Goal: Task Accomplishment & Management: Manage account settings

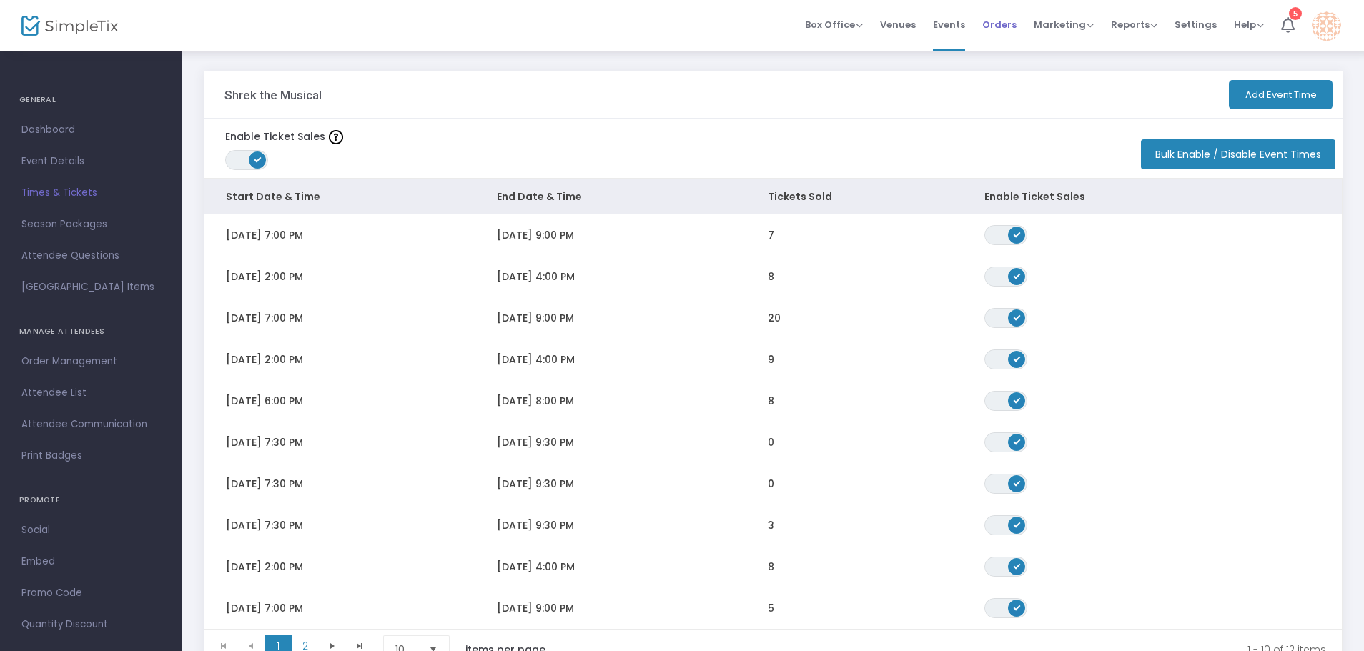
click at [1003, 27] on span "Orders" at bounding box center [999, 24] width 34 height 36
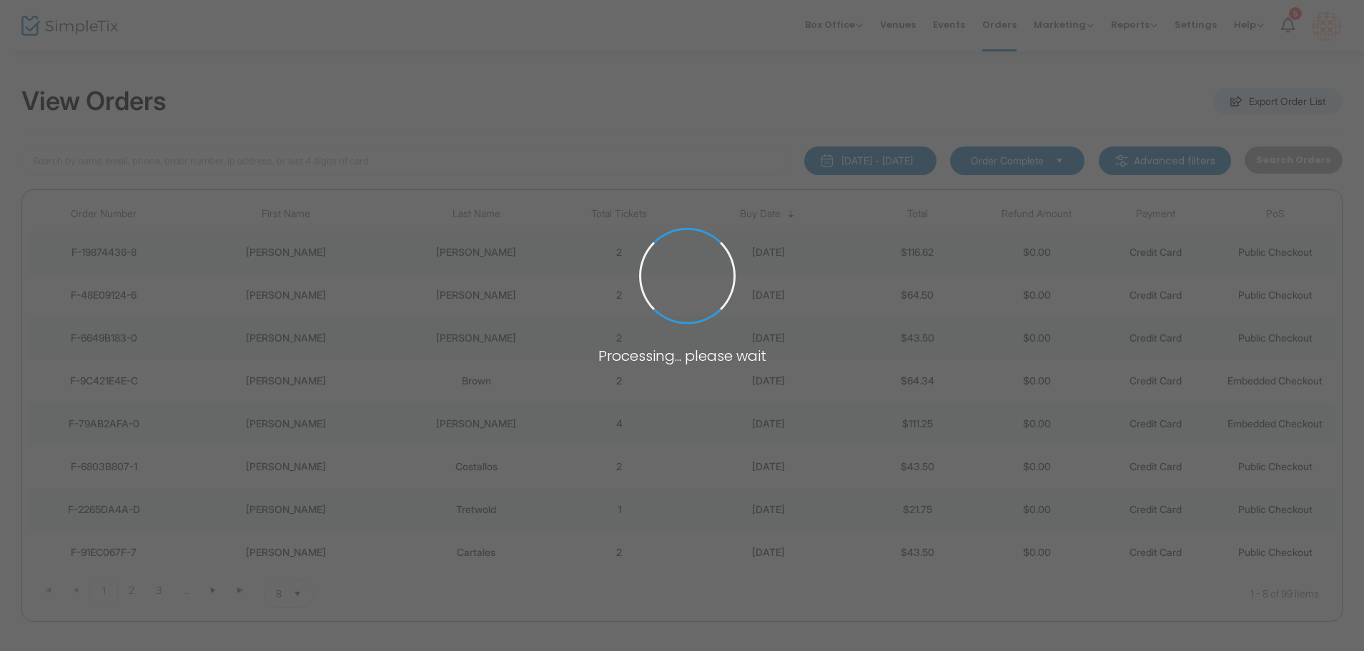
click at [279, 176] on span at bounding box center [682, 325] width 1364 height 651
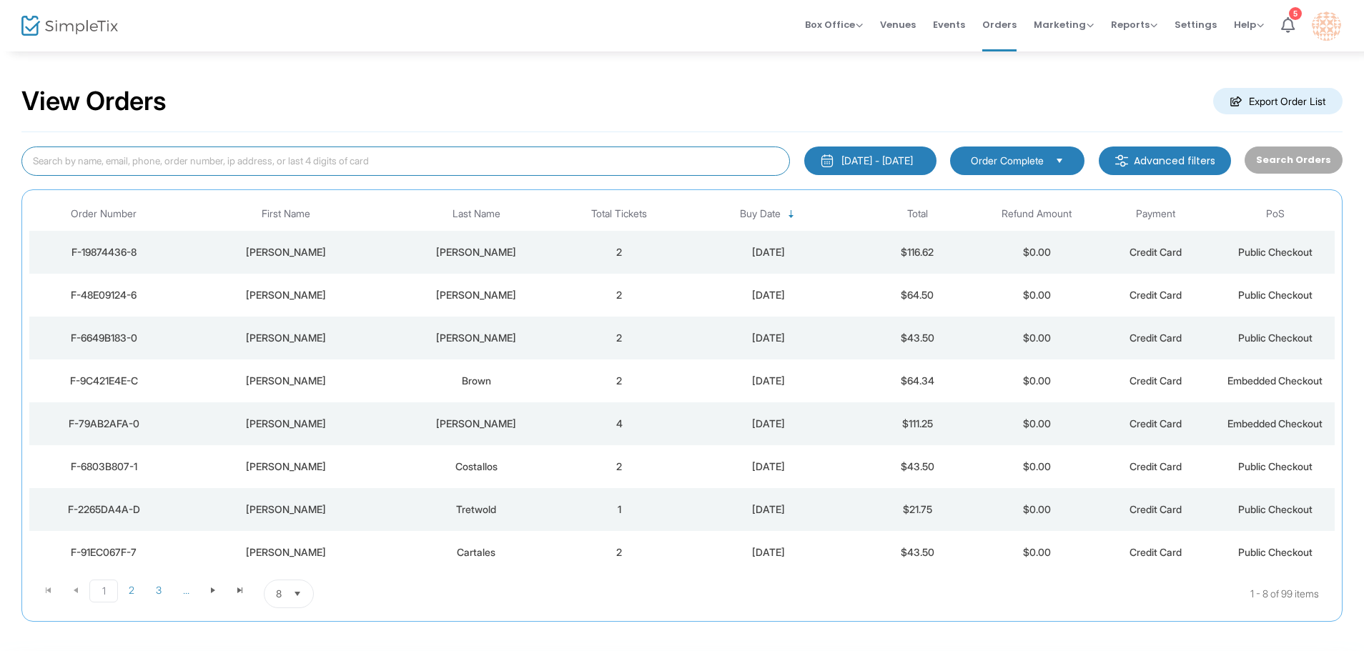
click at [279, 167] on input at bounding box center [405, 160] width 768 height 29
click at [372, 150] on input at bounding box center [405, 160] width 768 height 29
type input "wash"
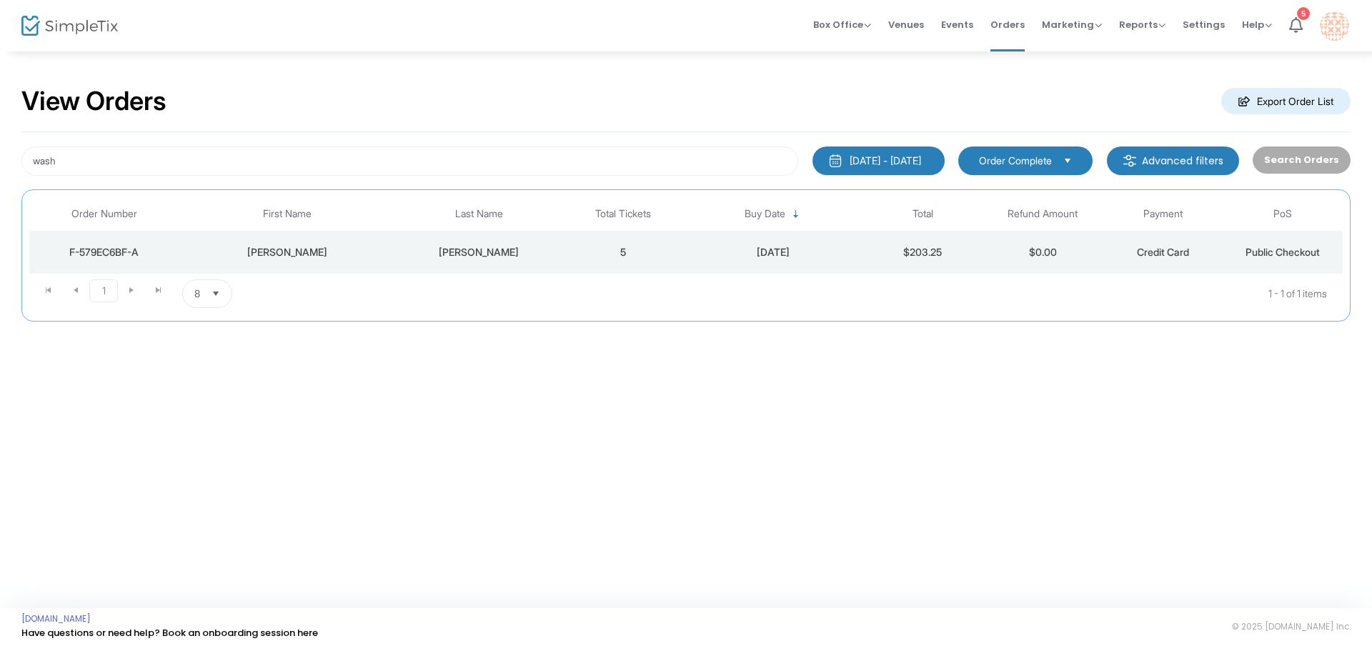
click at [485, 249] on div "[PERSON_NAME]" at bounding box center [479, 252] width 161 height 14
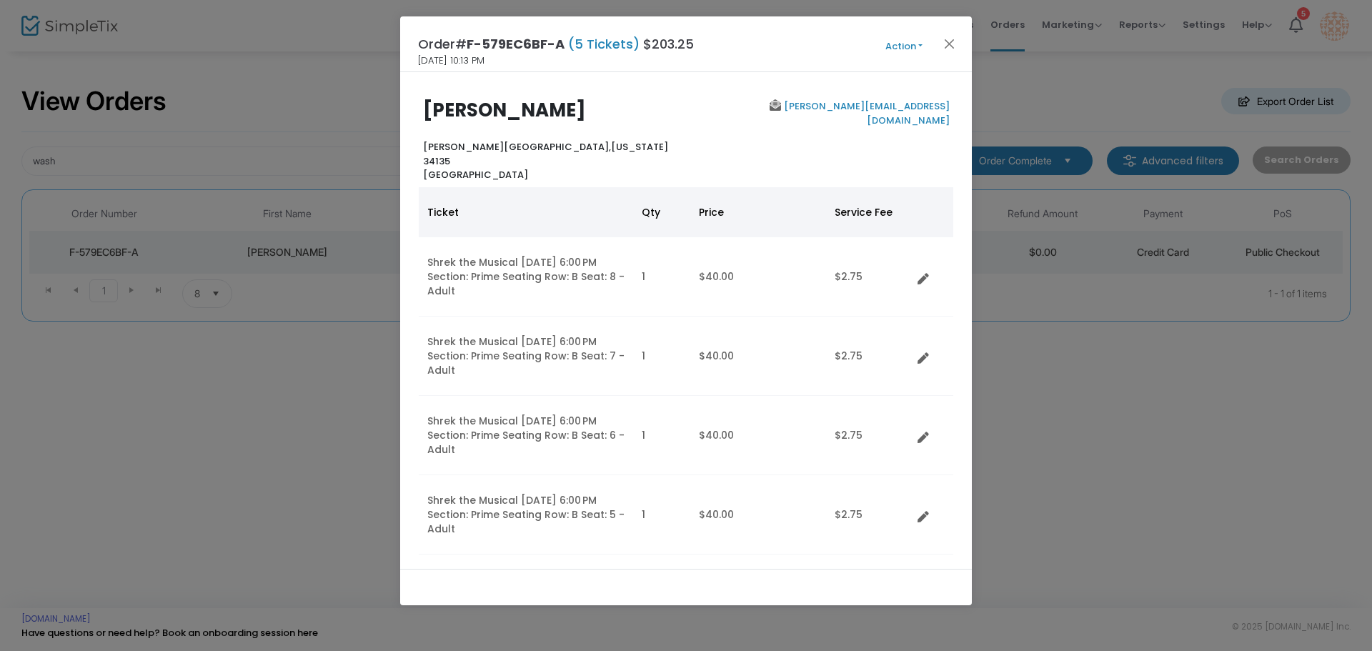
click at [908, 57] on div "Order# F-579EC6BF-A (5 Tickets) $203.25 [DATE] 10:13 PM Action Mark Admitted Ed…" at bounding box center [686, 44] width 572 height 56
click at [905, 52] on button "Action" at bounding box center [904, 47] width 86 height 16
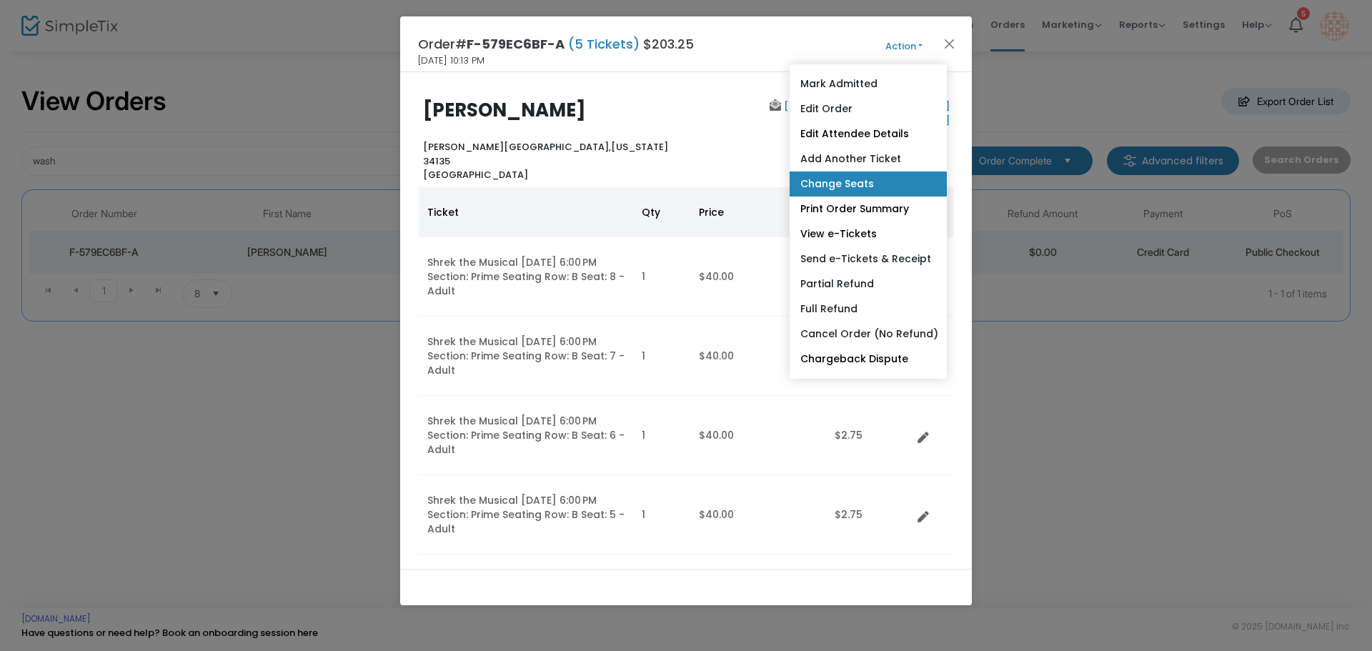
click at [830, 190] on link "Change Seats" at bounding box center [868, 184] width 157 height 25
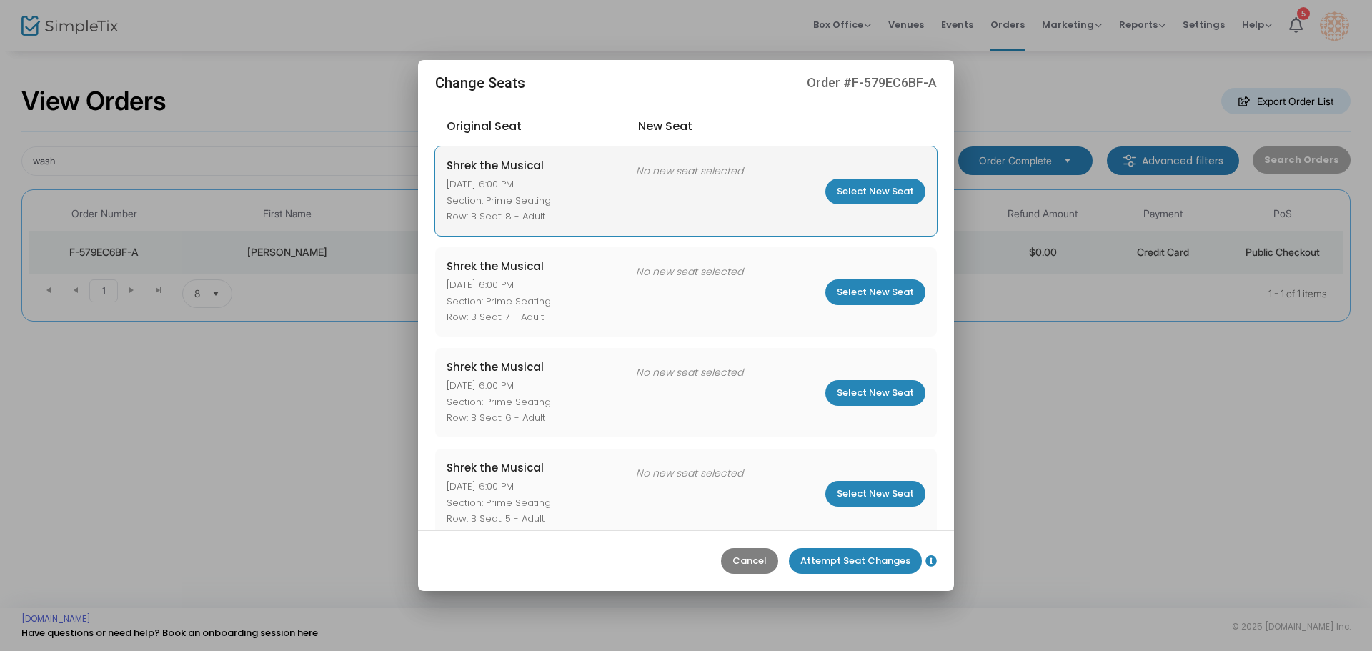
click at [838, 194] on m-button "Select New Seat" at bounding box center [875, 192] width 100 height 26
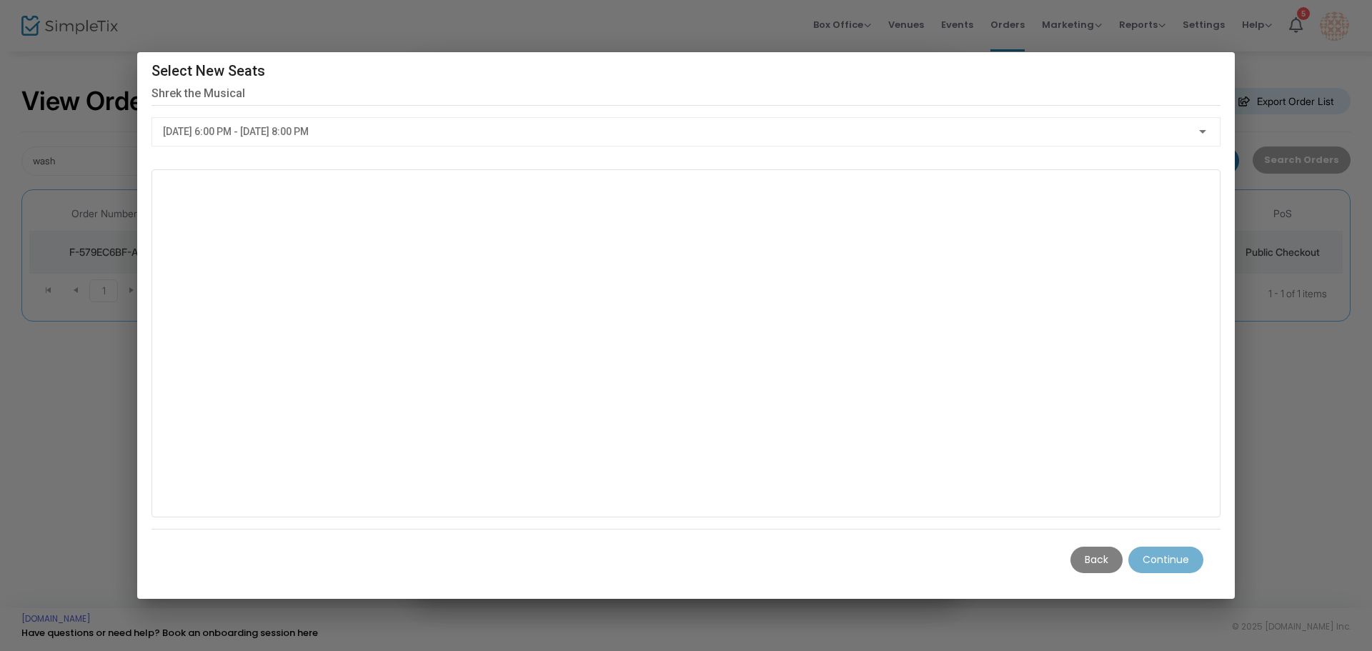
click at [1194, 129] on div "[DATE] 6:00 PM - [DATE] 8:00 PM" at bounding box center [679, 131] width 1033 height 11
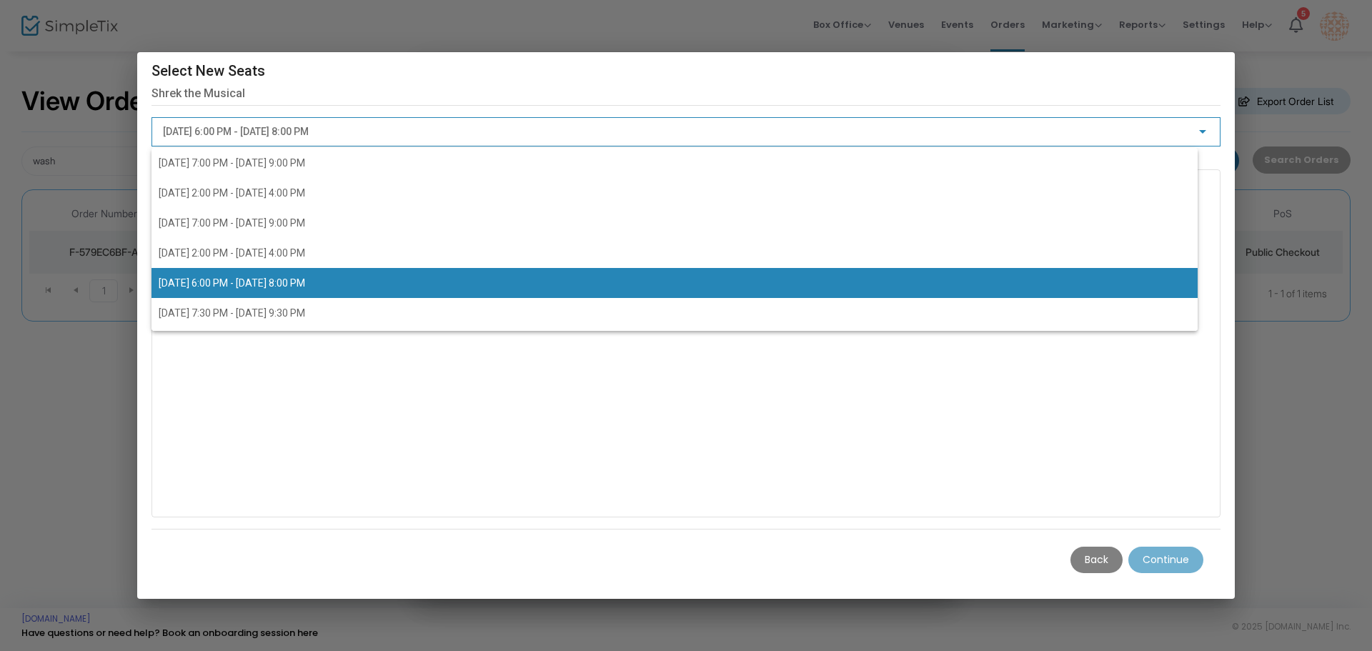
scroll to position [34, 0]
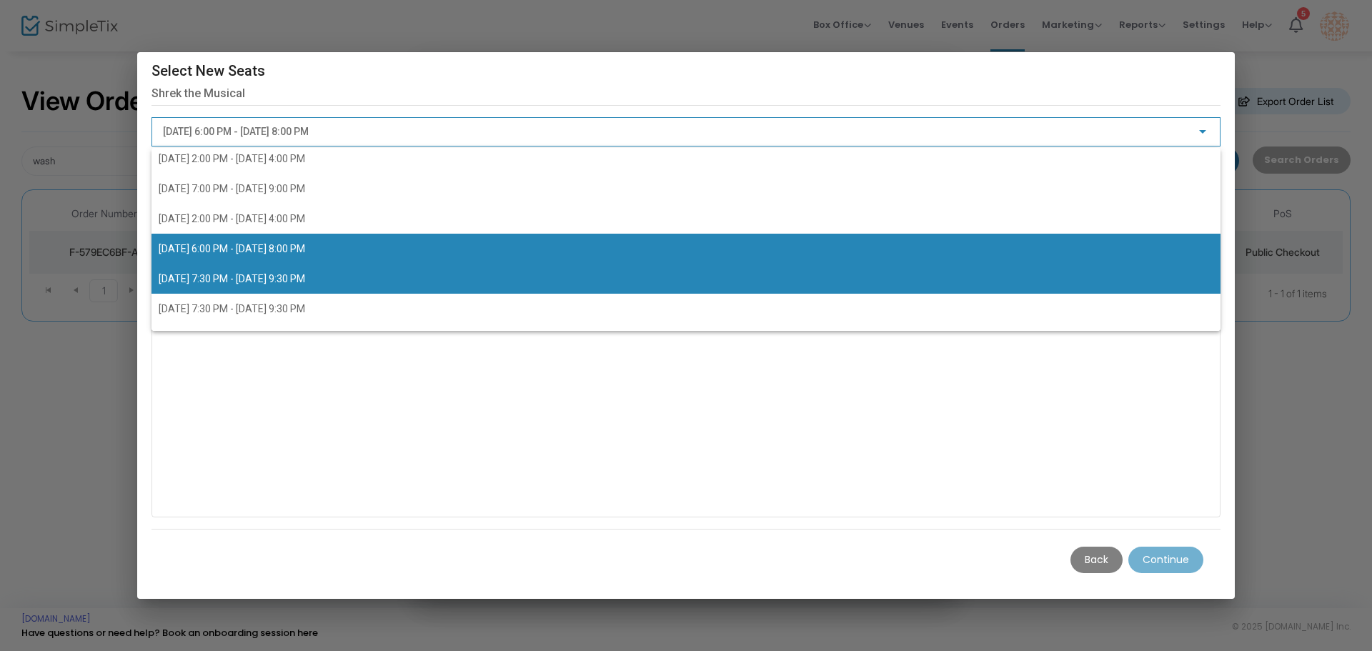
click at [305, 281] on span "[DATE] 7:30 PM - [DATE] 9:30 PM" at bounding box center [232, 278] width 146 height 11
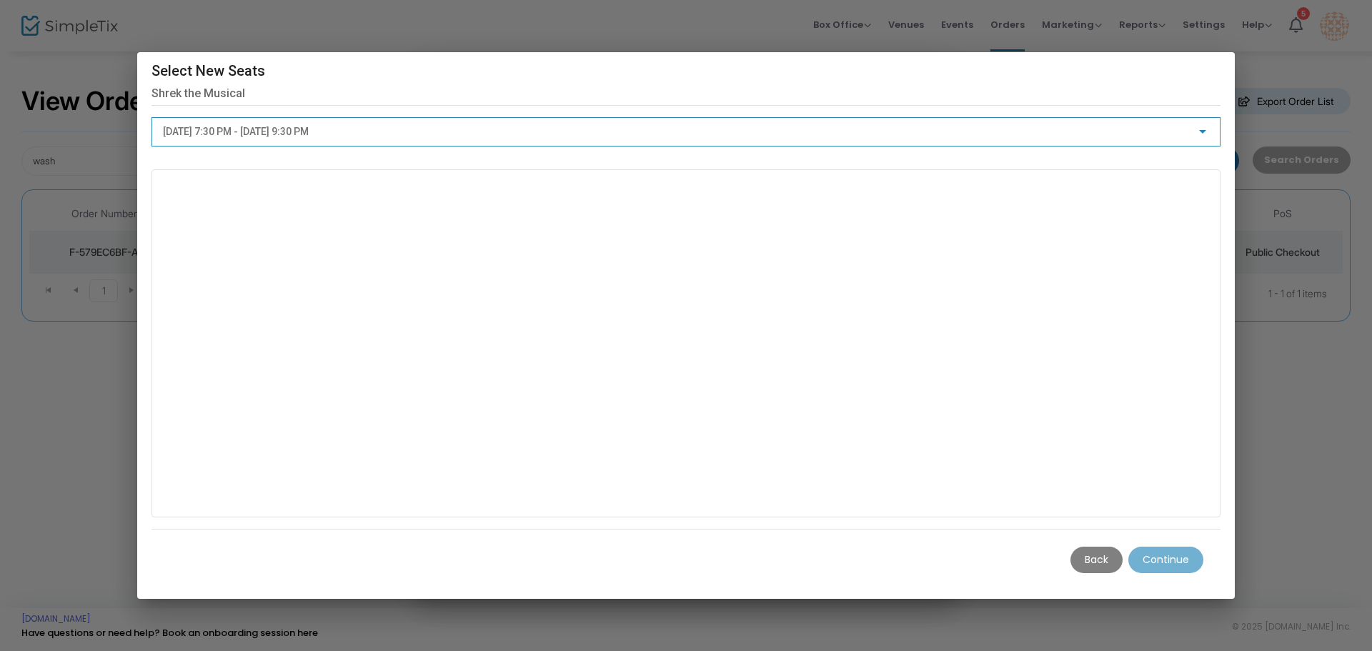
drag, startPoint x: 1152, startPoint y: 64, endPoint x: 1148, endPoint y: 84, distance: 20.3
click at [1148, 81] on div "Select New Seats Shrek the Musical" at bounding box center [686, 82] width 1069 height 46
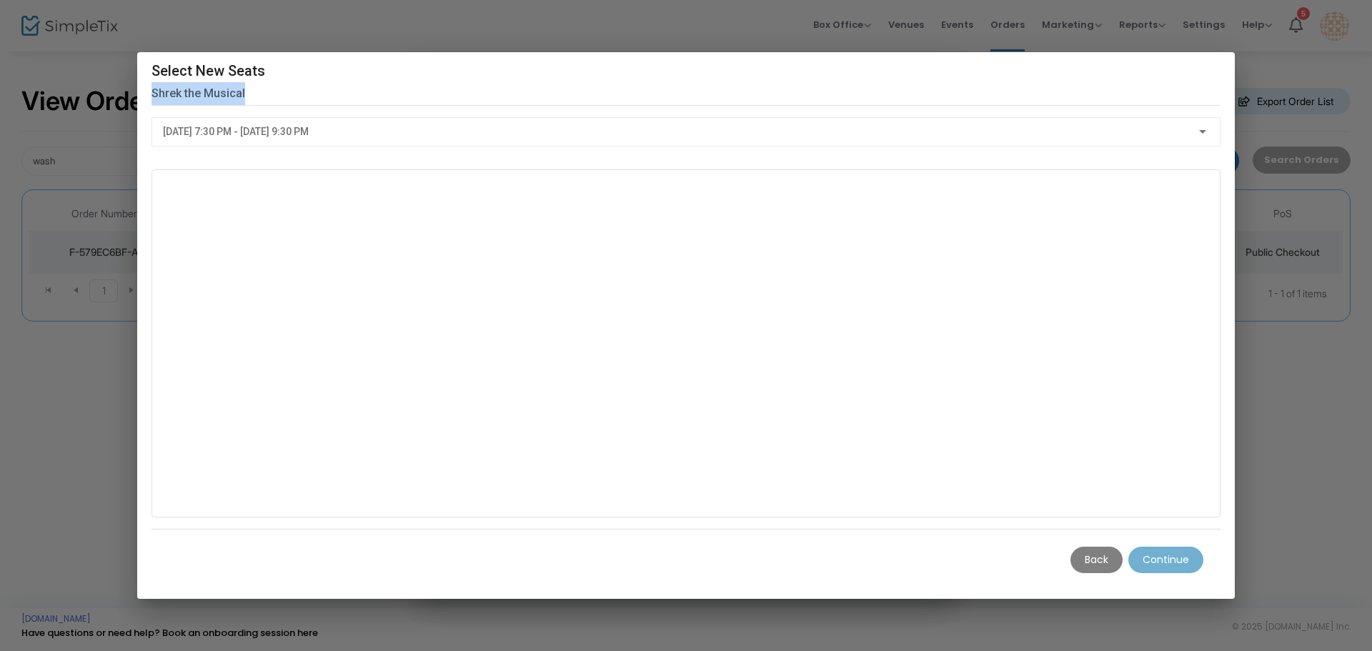
click at [1099, 557] on m-button "Back" at bounding box center [1097, 560] width 52 height 26
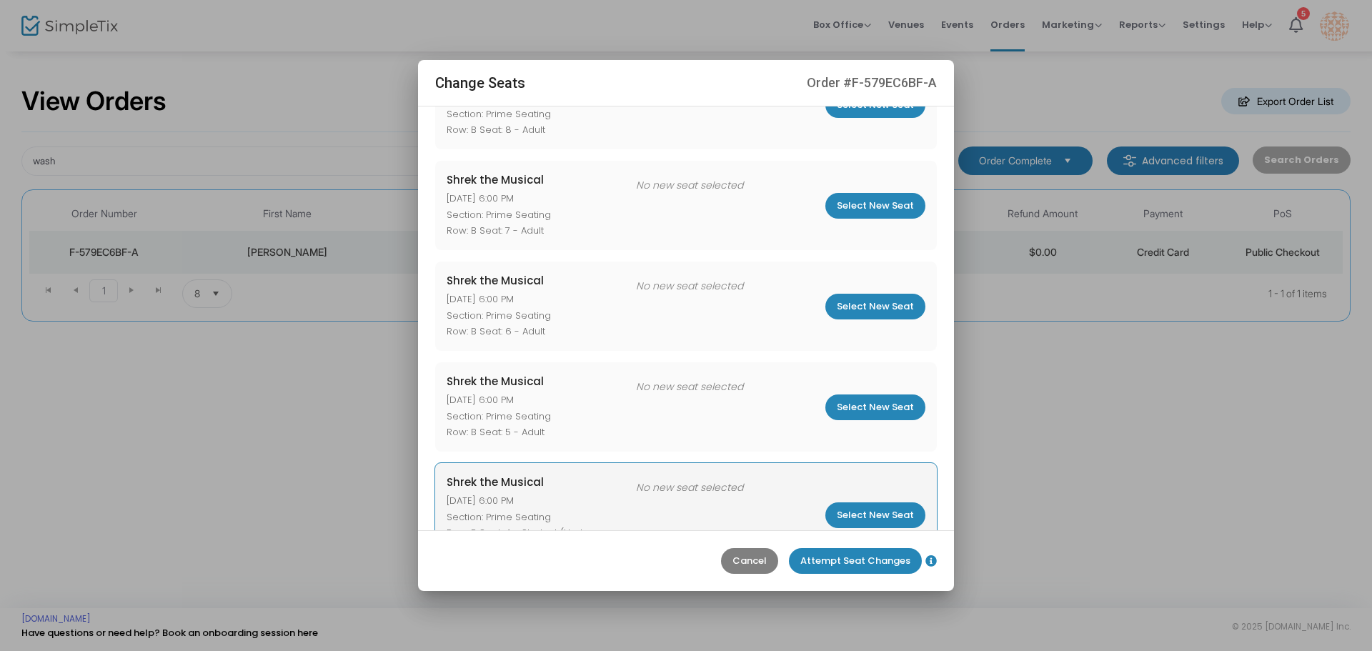
scroll to position [0, 0]
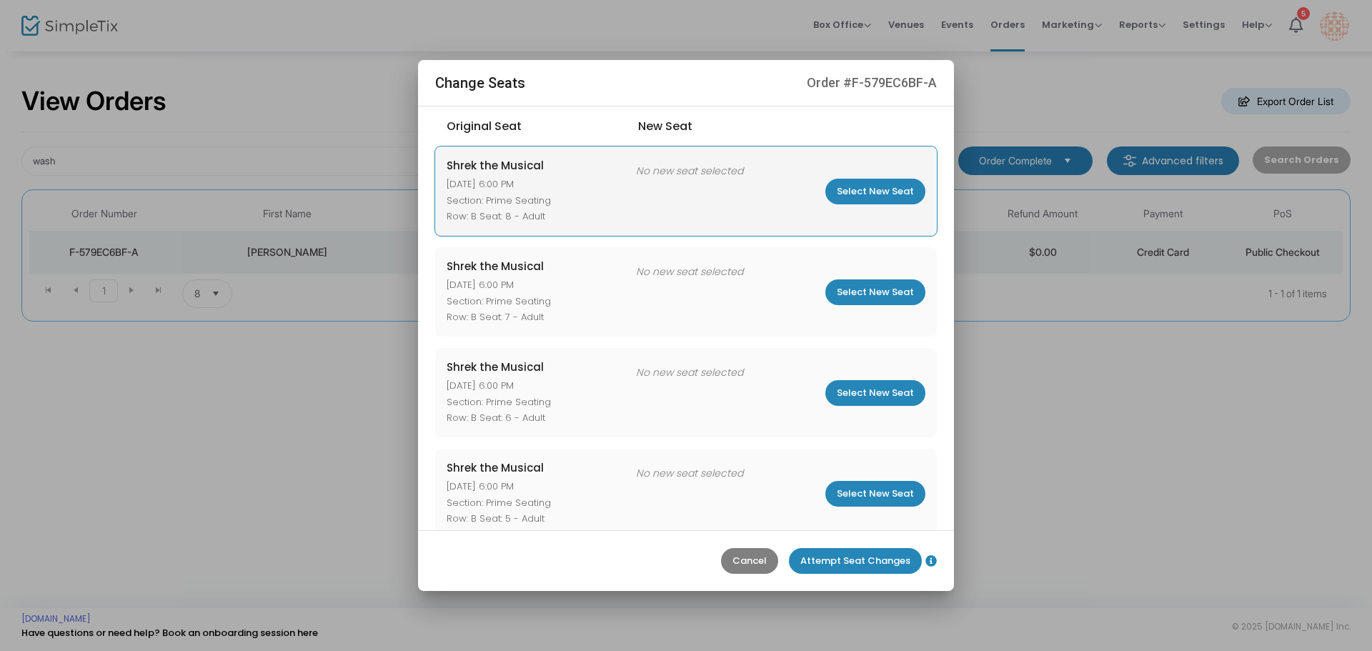
click at [840, 191] on m-button "Select New Seat" at bounding box center [875, 192] width 100 height 26
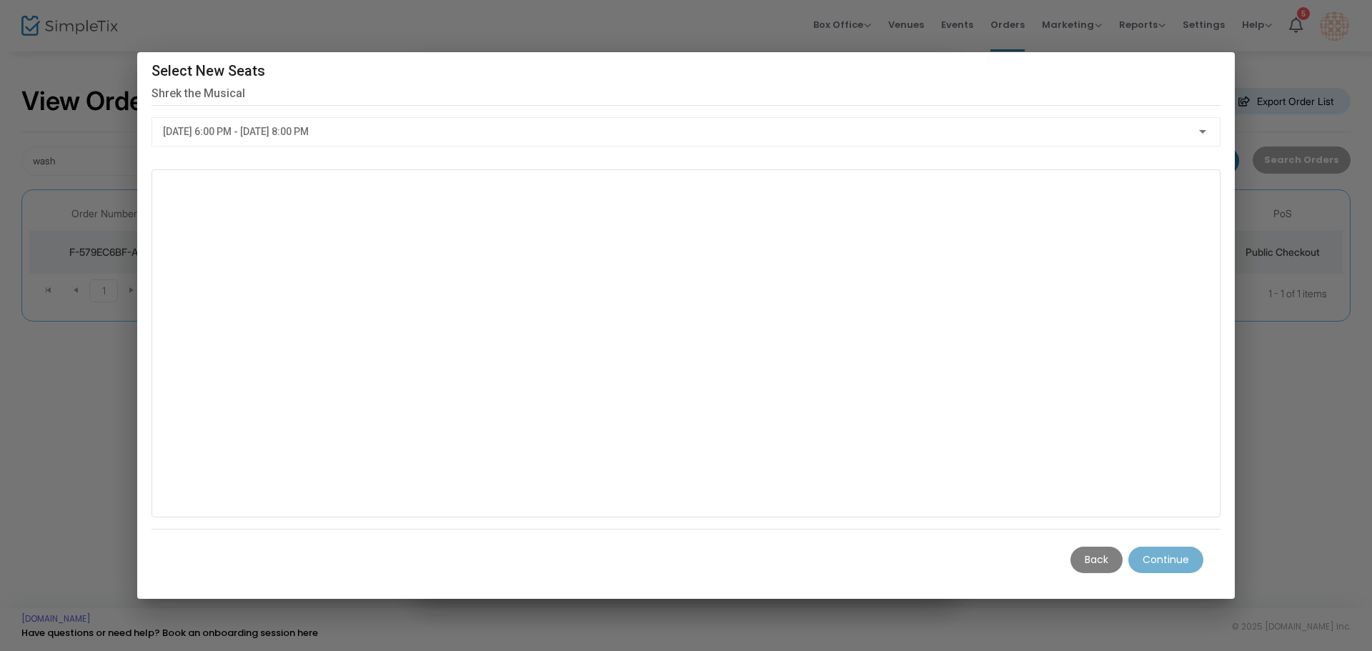
click at [570, 141] on div "[DATE] 6:00 PM - [DATE] 8:00 PM" at bounding box center [686, 131] width 1069 height 29
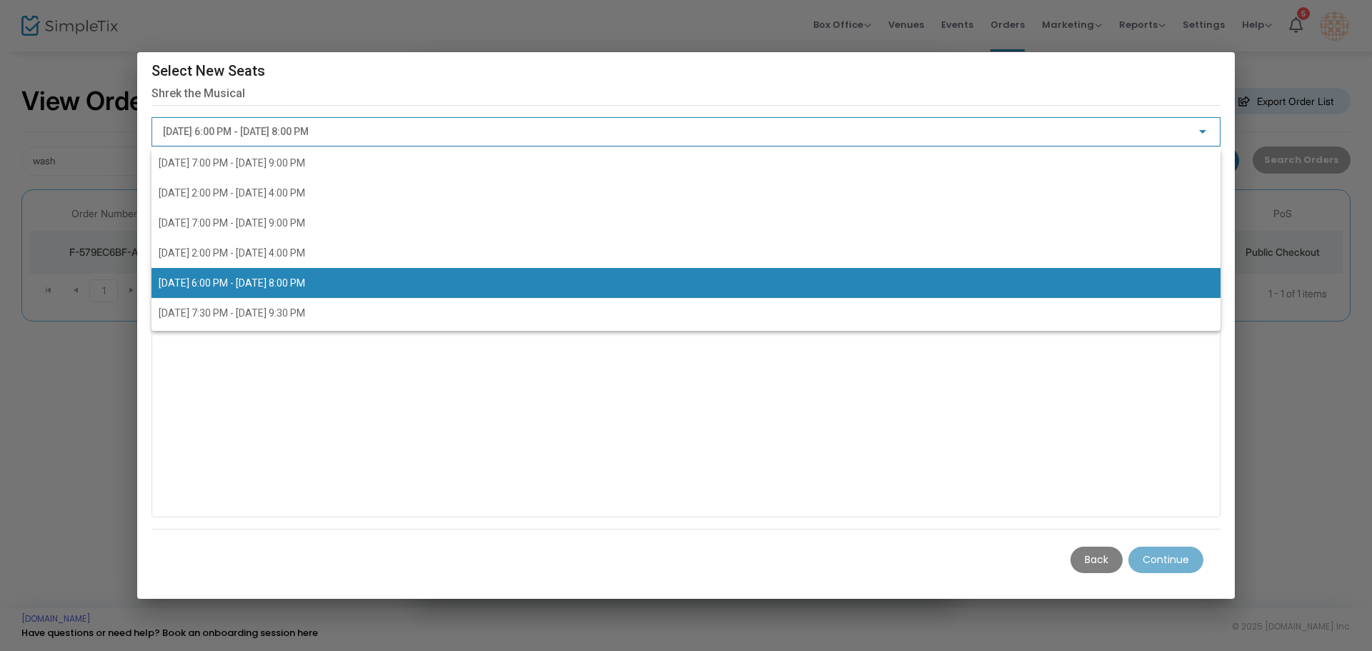
scroll to position [34, 0]
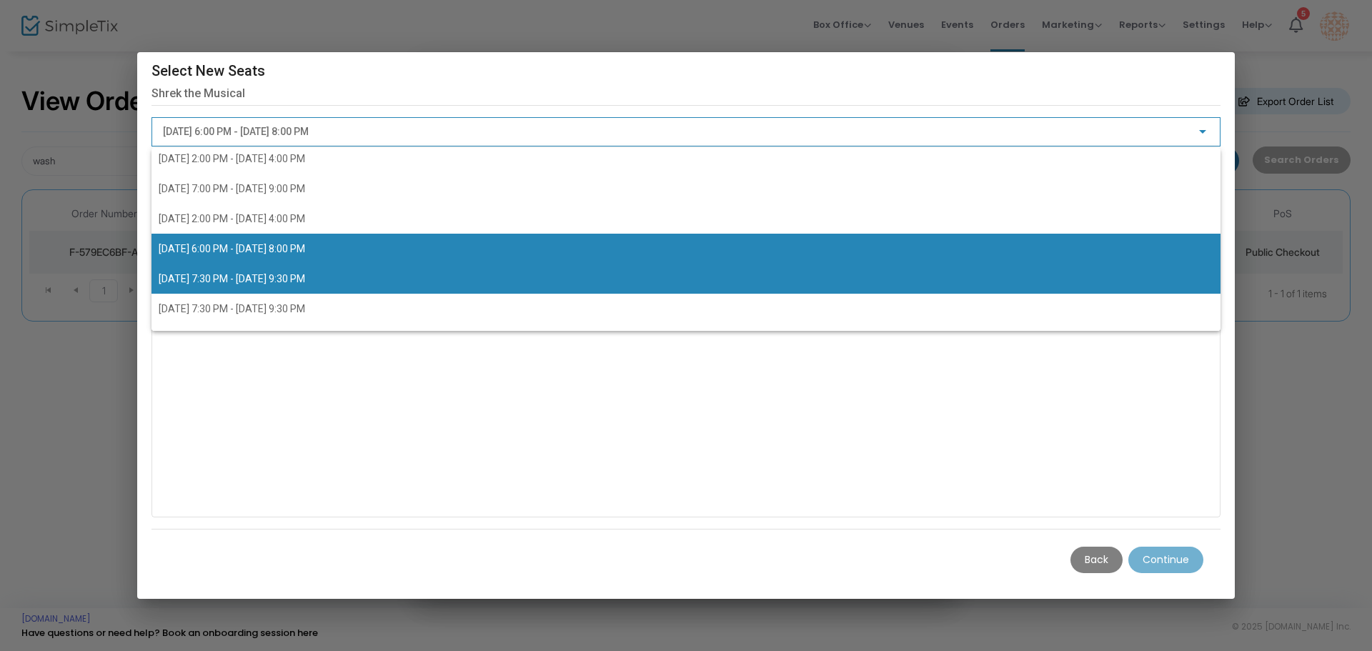
click at [305, 276] on span "[DATE] 7:30 PM - [DATE] 9:30 PM" at bounding box center [232, 278] width 146 height 11
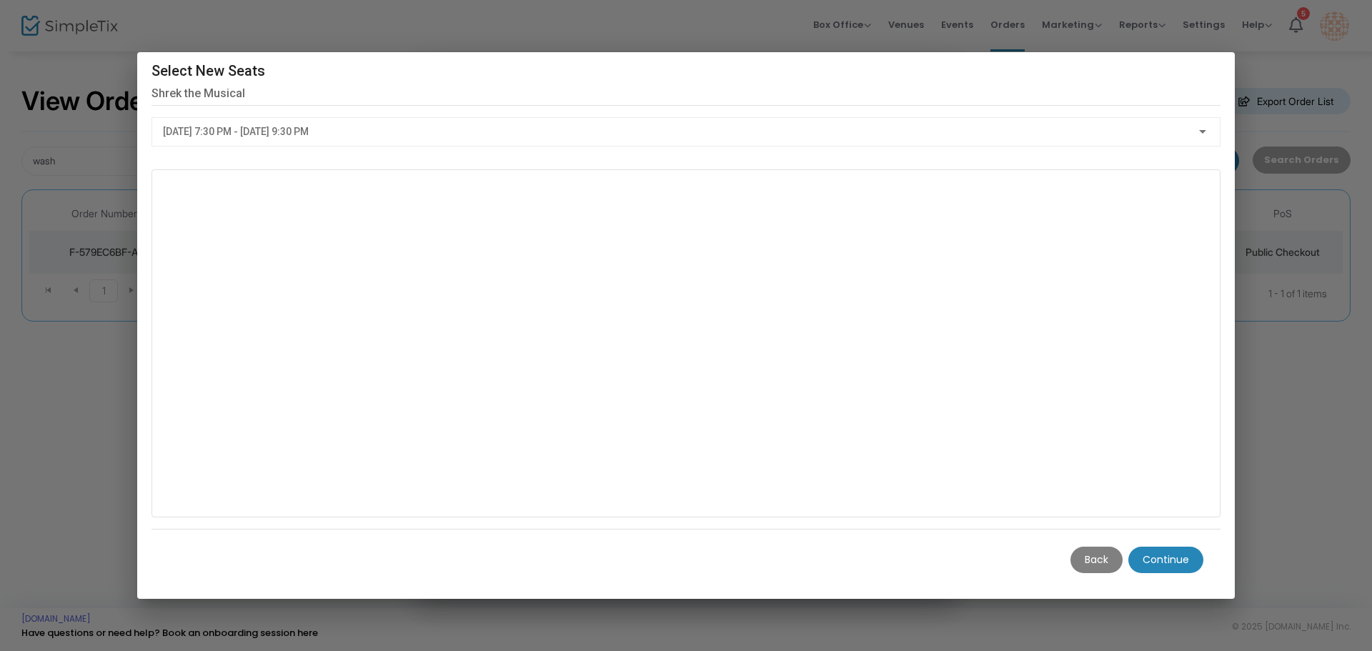
click at [1156, 562] on m-button "Continue" at bounding box center [1165, 560] width 75 height 26
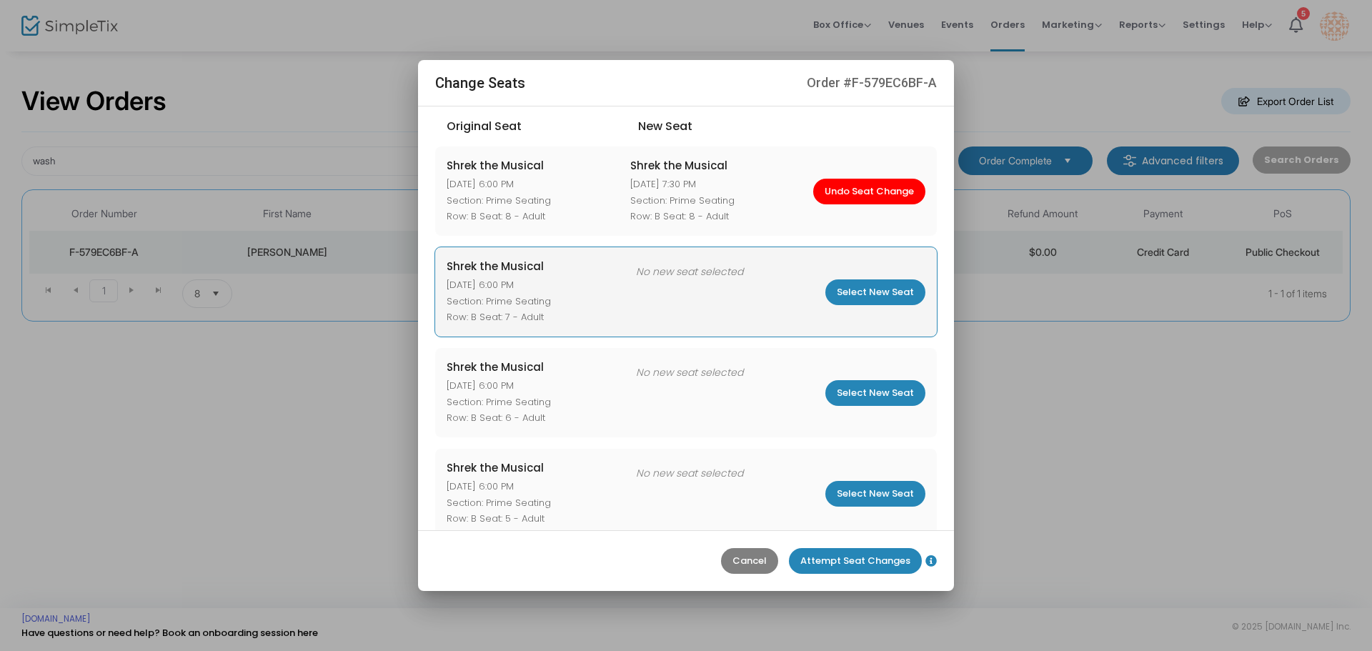
click at [858, 304] on m-button "Select New Seat" at bounding box center [875, 292] width 100 height 26
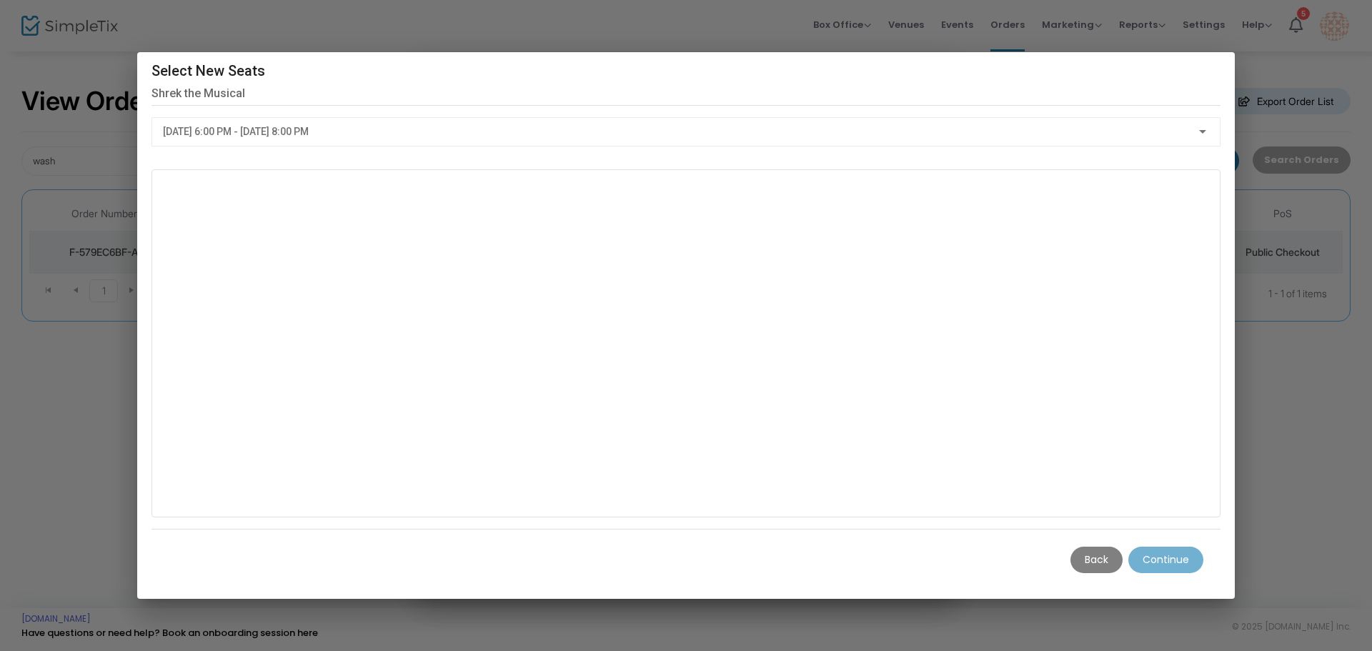
click at [942, 146] on div "[DATE] 6:00 PM - [DATE] 8:00 PM" at bounding box center [686, 137] width 1069 height 41
click at [927, 121] on div "[DATE] 6:00 PM - [DATE] 8:00 PM" at bounding box center [686, 128] width 1046 height 26
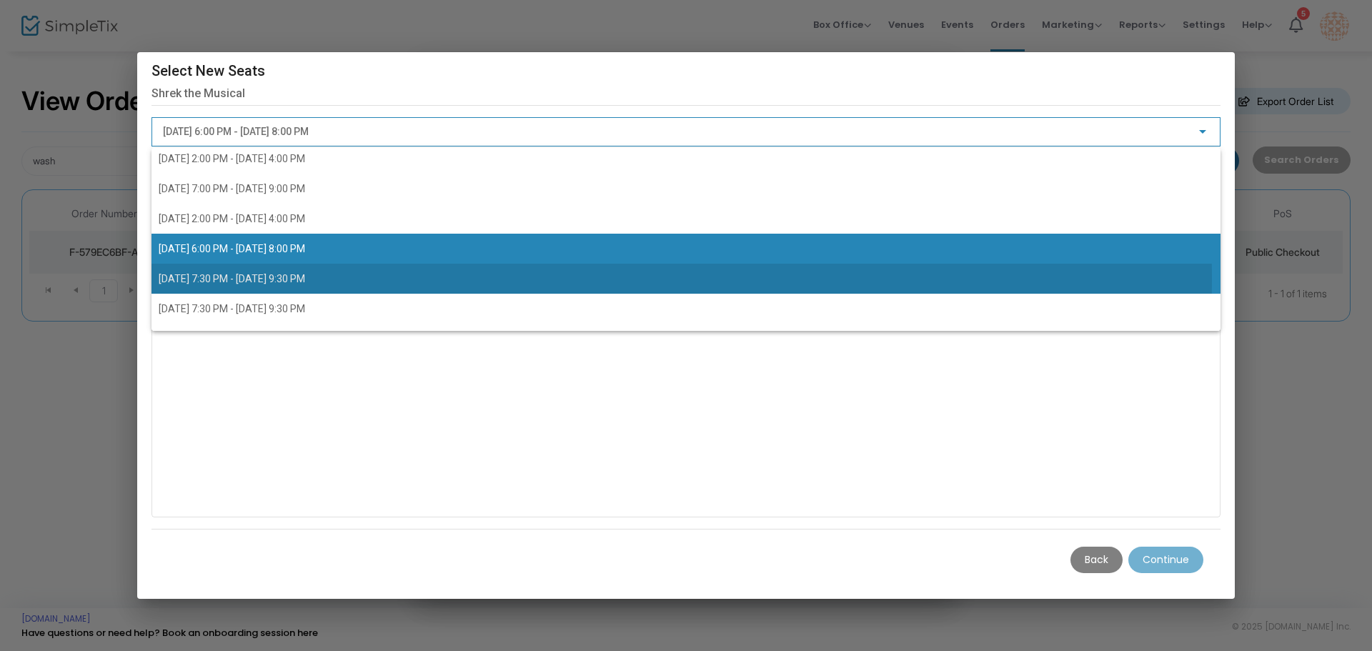
click at [431, 278] on span "[DATE] 7:30 PM - [DATE] 9:30 PM" at bounding box center [686, 279] width 1055 height 30
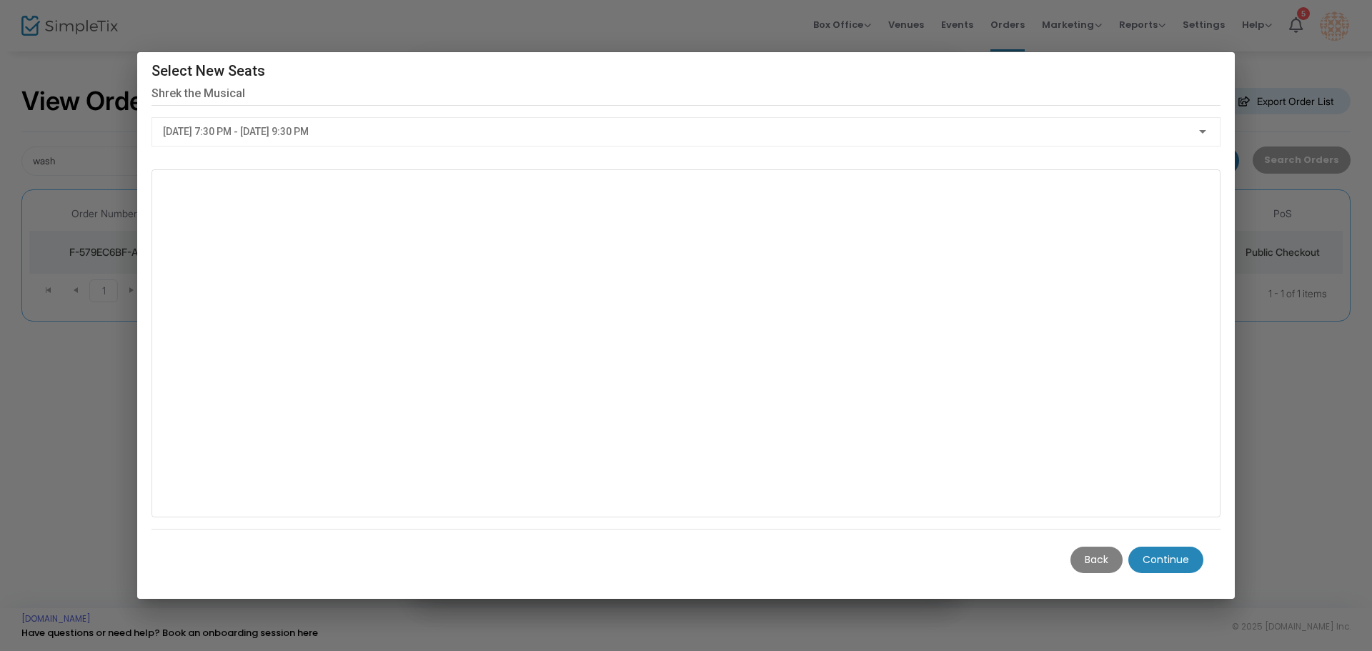
click at [1152, 566] on m-button "Continue" at bounding box center [1165, 560] width 75 height 26
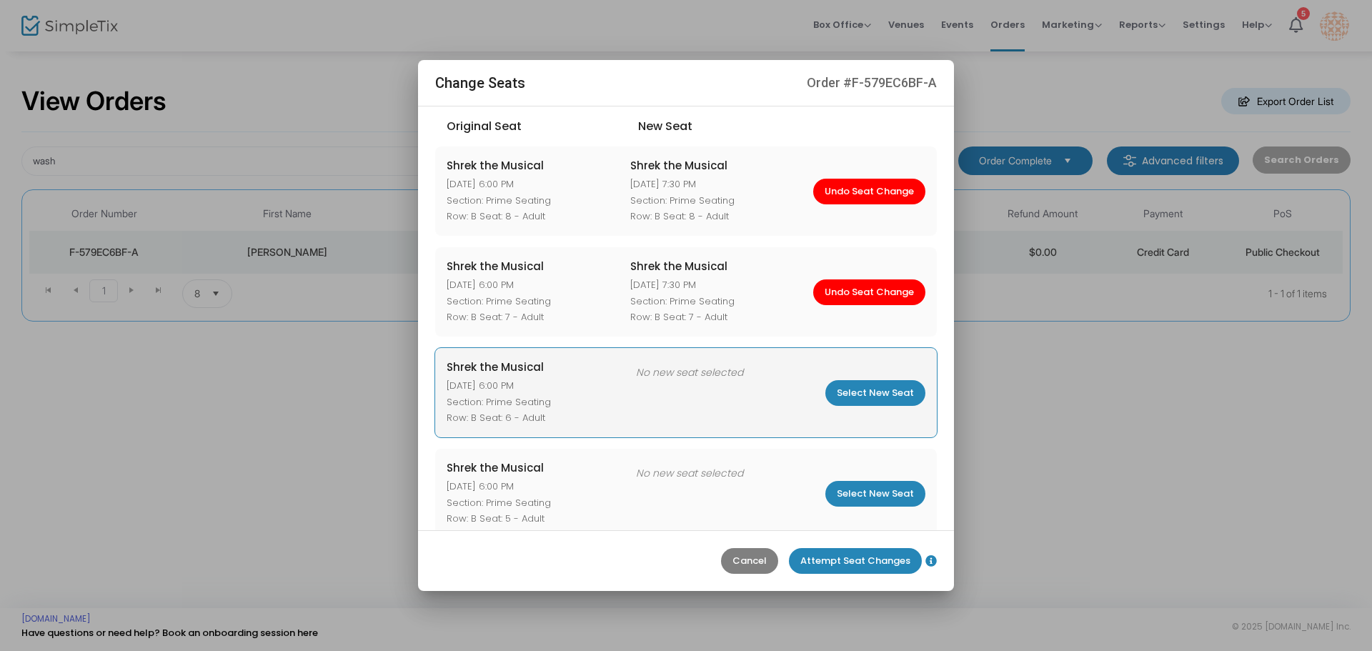
click at [860, 399] on m-button "Select New Seat" at bounding box center [875, 393] width 100 height 26
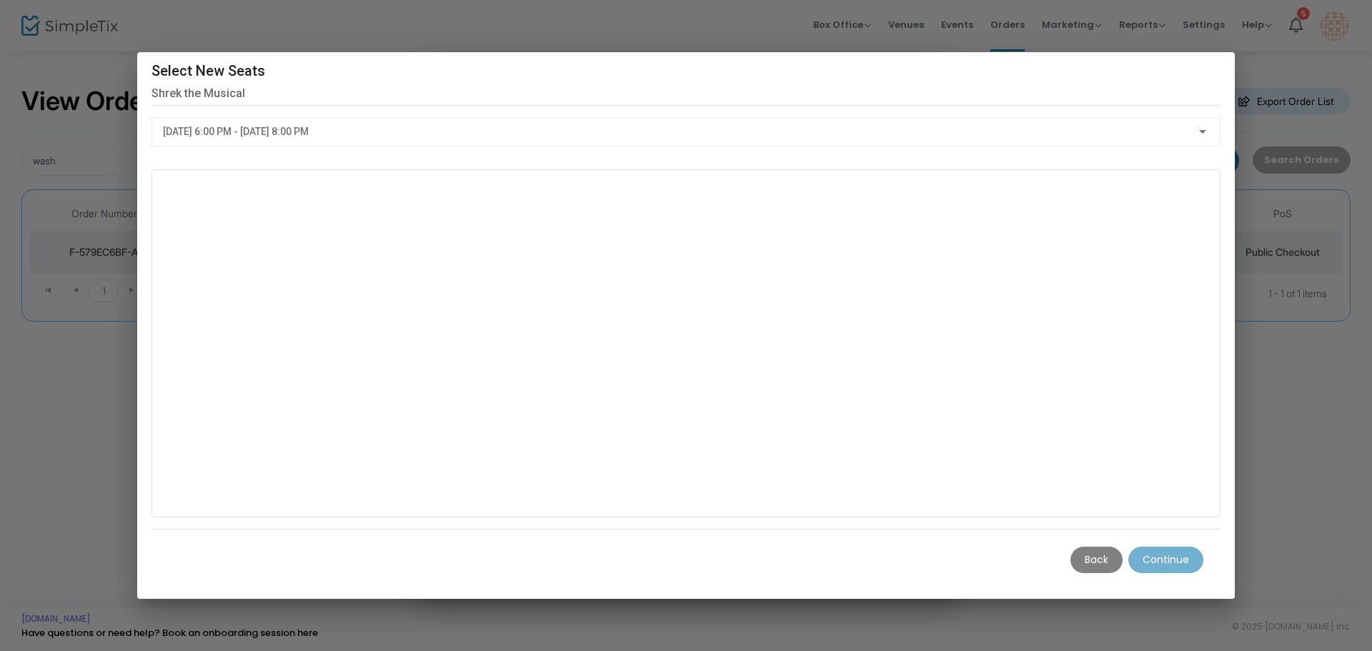
click at [869, 128] on div "[DATE] 6:00 PM - [DATE] 8:00 PM" at bounding box center [679, 131] width 1033 height 11
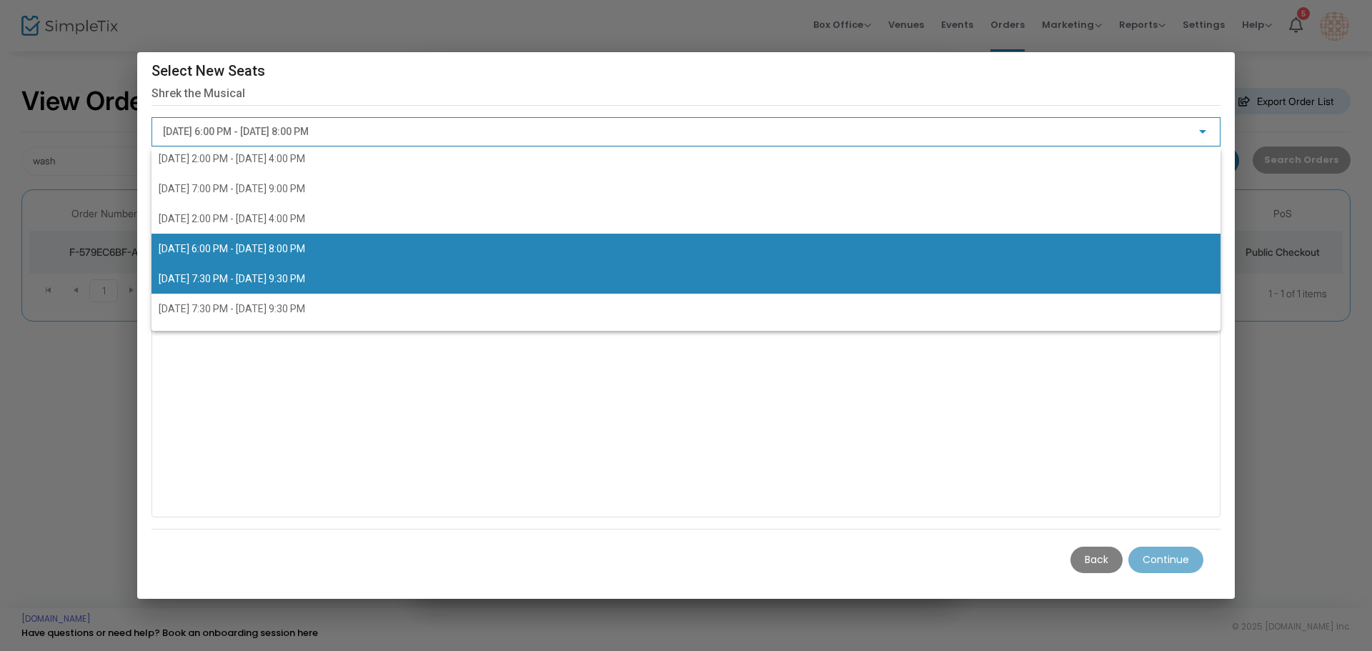
click at [510, 274] on span "[DATE] 7:30 PM - [DATE] 9:30 PM" at bounding box center [686, 279] width 1055 height 30
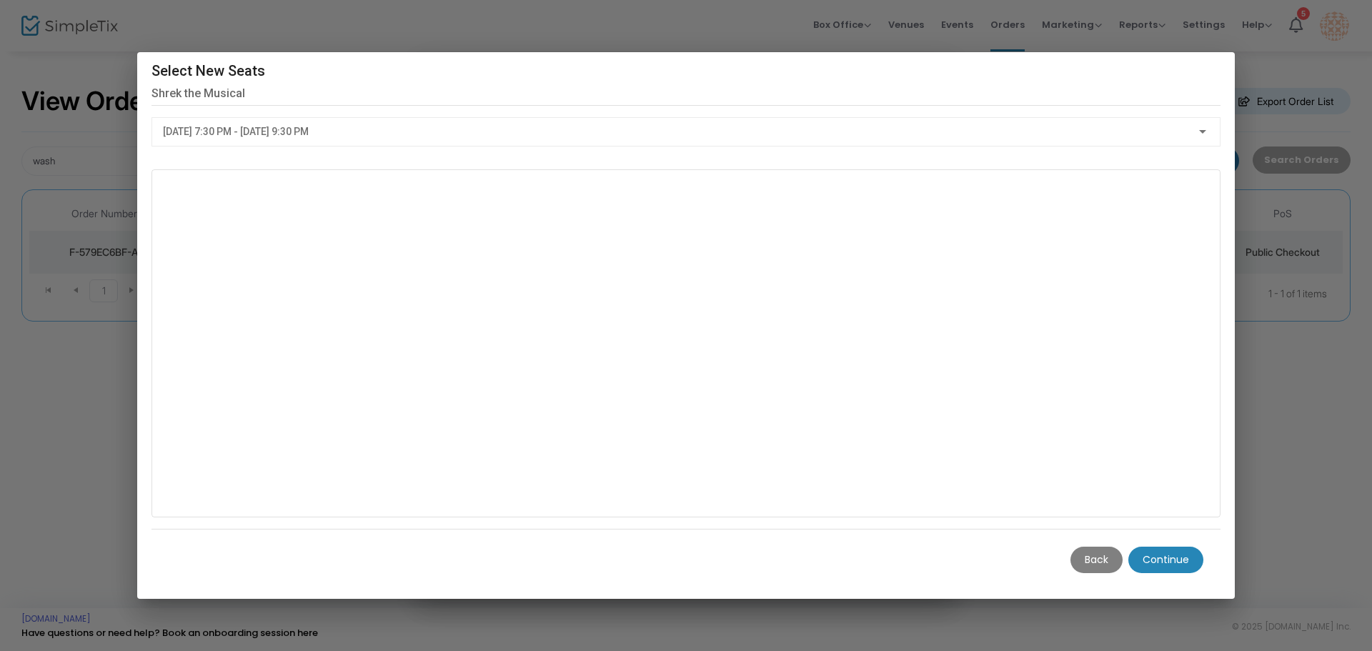
click at [1144, 550] on m-button "Continue" at bounding box center [1165, 560] width 75 height 26
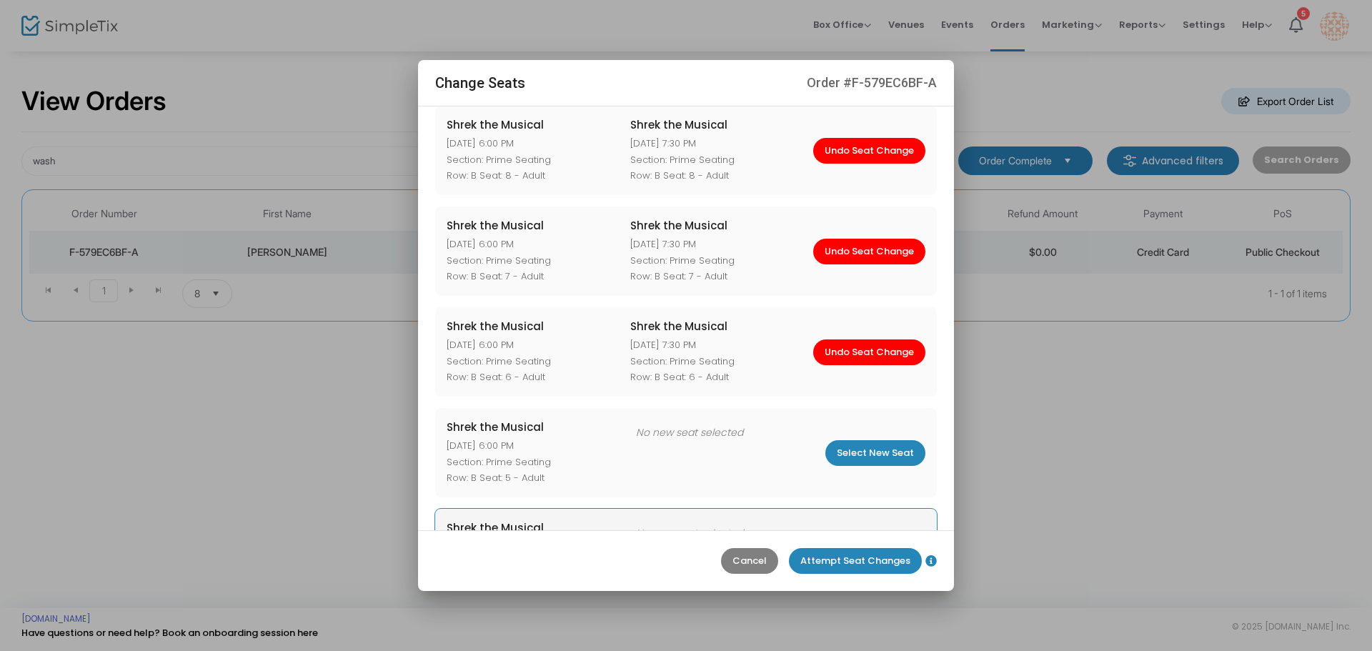
scroll to position [146, 0]
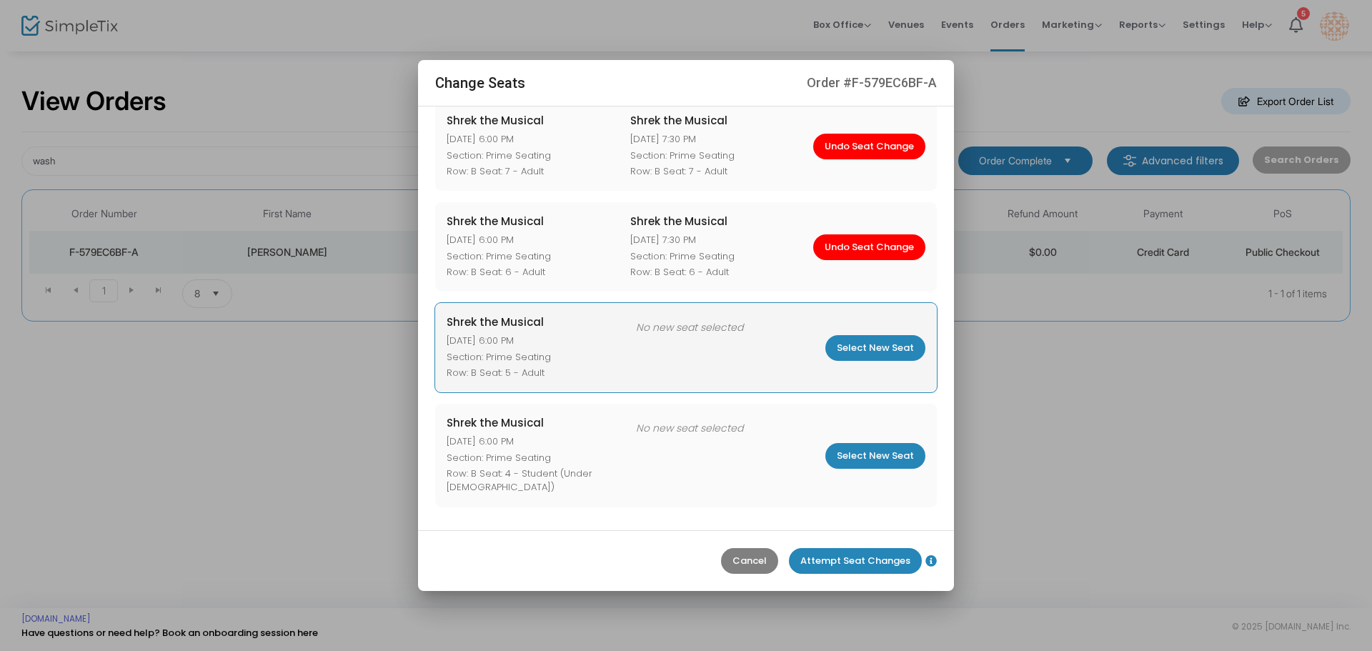
click at [857, 352] on m-button "Select New Seat" at bounding box center [875, 348] width 100 height 26
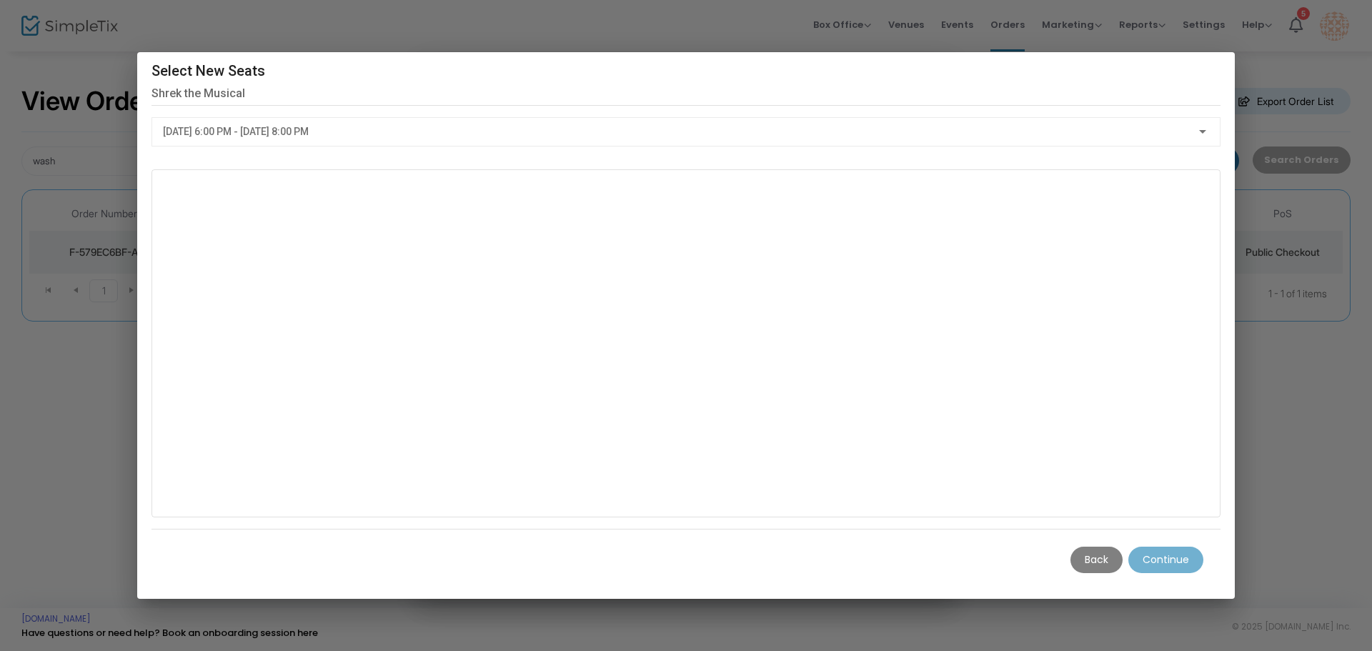
click at [723, 154] on div "[DATE] 6:00 PM - [DATE] 8:00 PM" at bounding box center [686, 137] width 1069 height 41
click at [704, 115] on div "[DATE] 6:00 PM - [DATE] 8:00 PM" at bounding box center [686, 128] width 1046 height 26
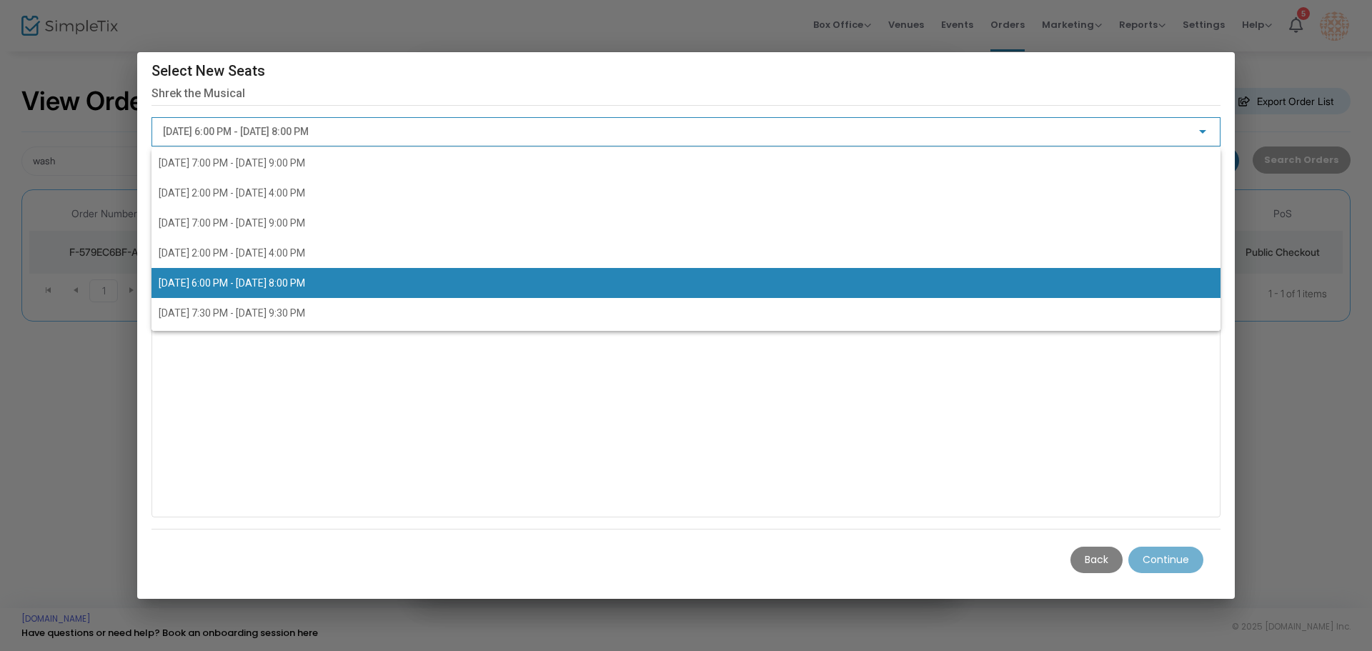
scroll to position [34, 0]
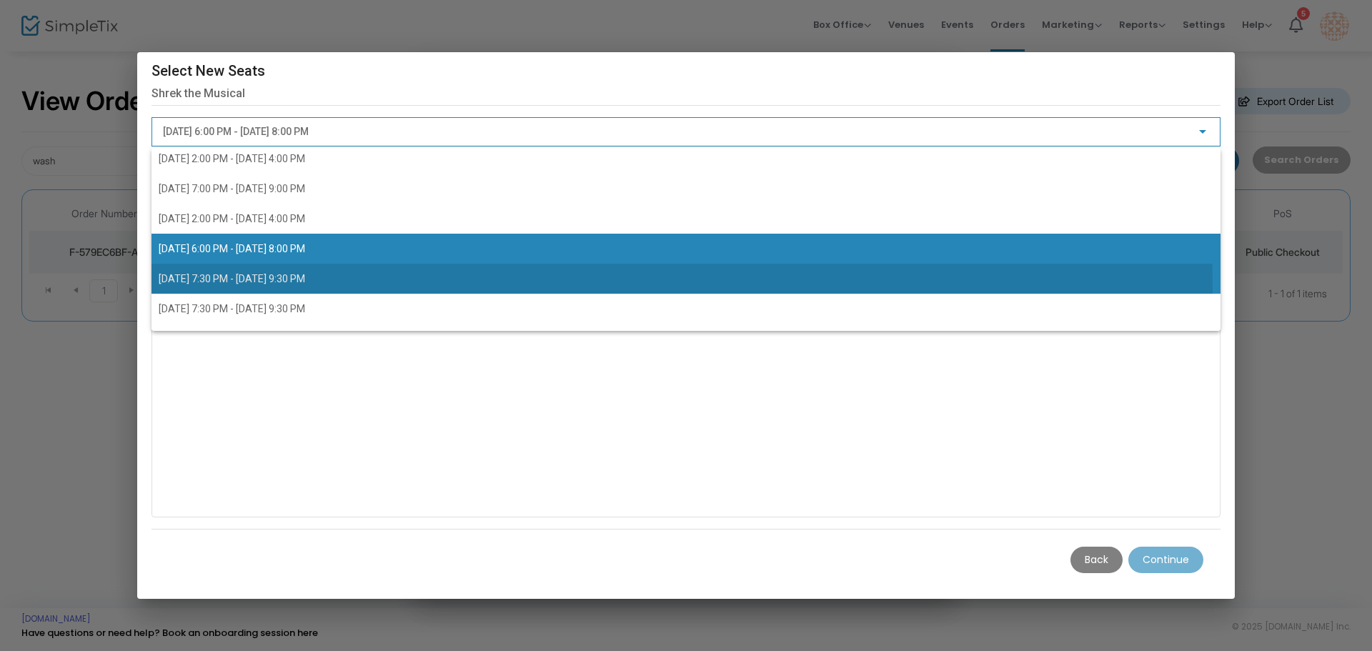
click at [483, 287] on span "[DATE] 7:30 PM - [DATE] 9:30 PM" at bounding box center [686, 279] width 1055 height 30
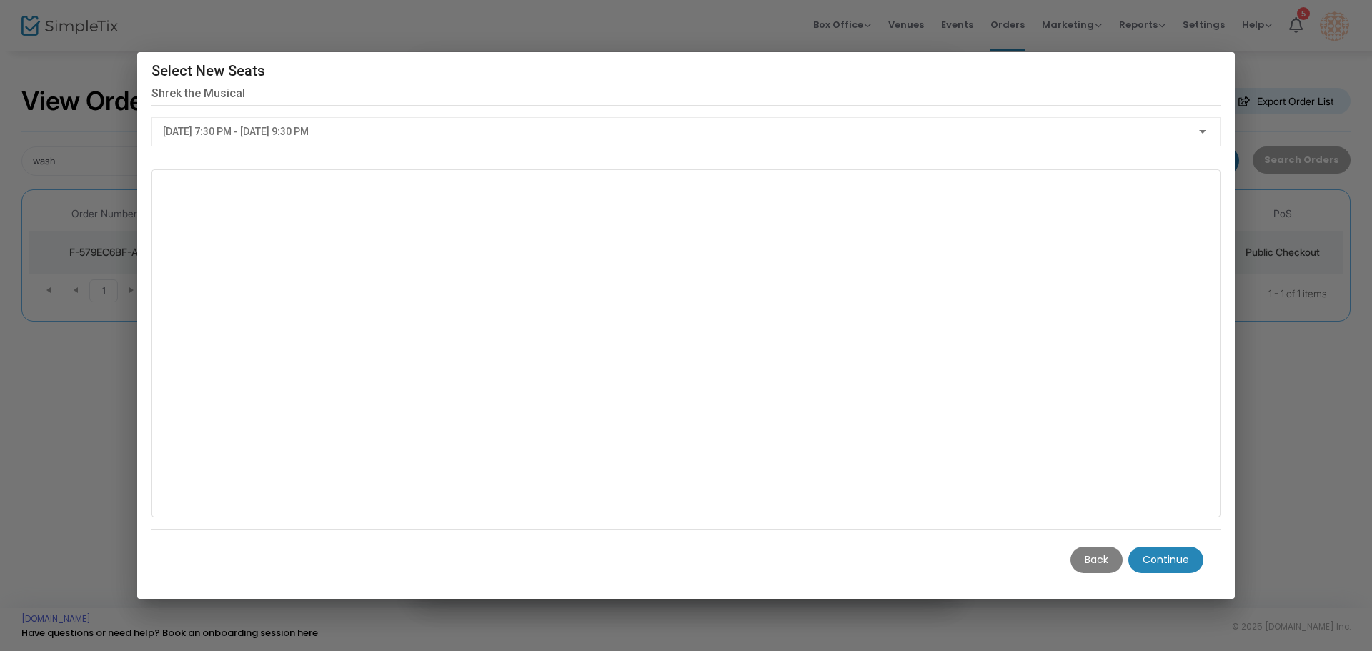
click at [1176, 563] on m-button "Continue" at bounding box center [1165, 560] width 75 height 26
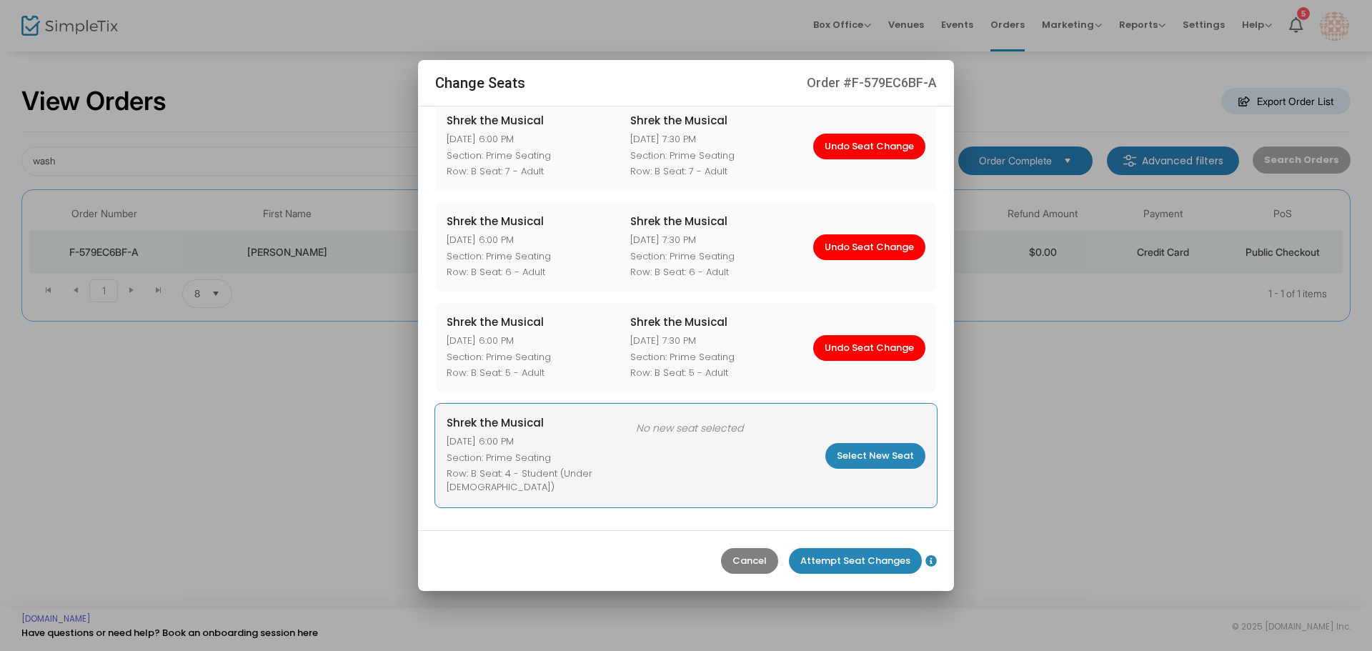
click at [868, 452] on m-button "Select New Seat" at bounding box center [875, 456] width 100 height 26
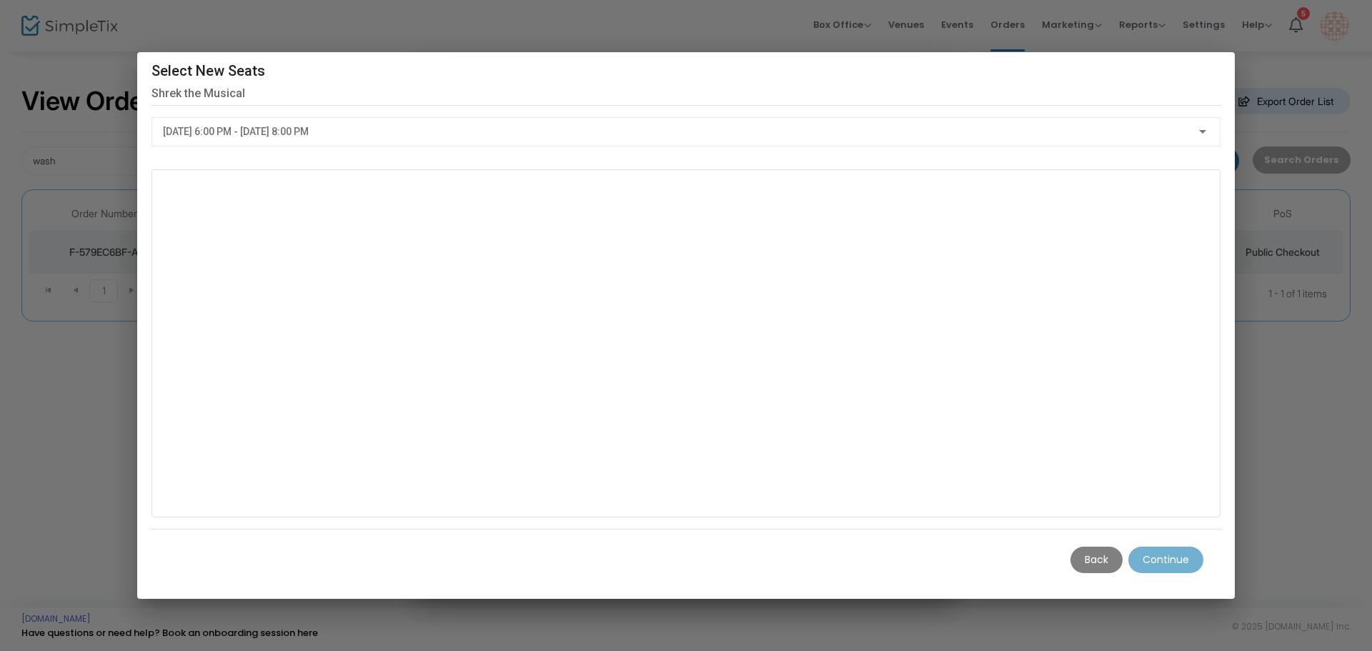
click at [736, 117] on div "[DATE] 6:00 PM - [DATE] 8:00 PM" at bounding box center [686, 128] width 1046 height 26
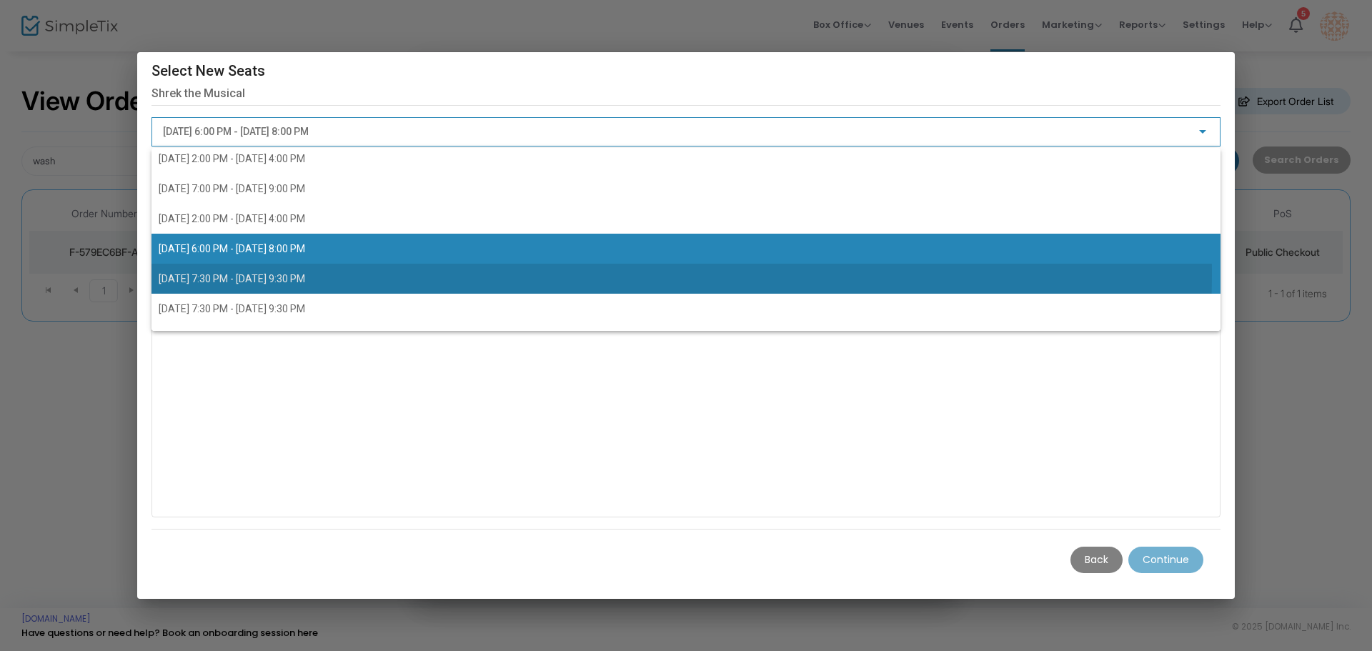
click at [557, 274] on span "[DATE] 7:30 PM - [DATE] 9:30 PM" at bounding box center [686, 279] width 1055 height 30
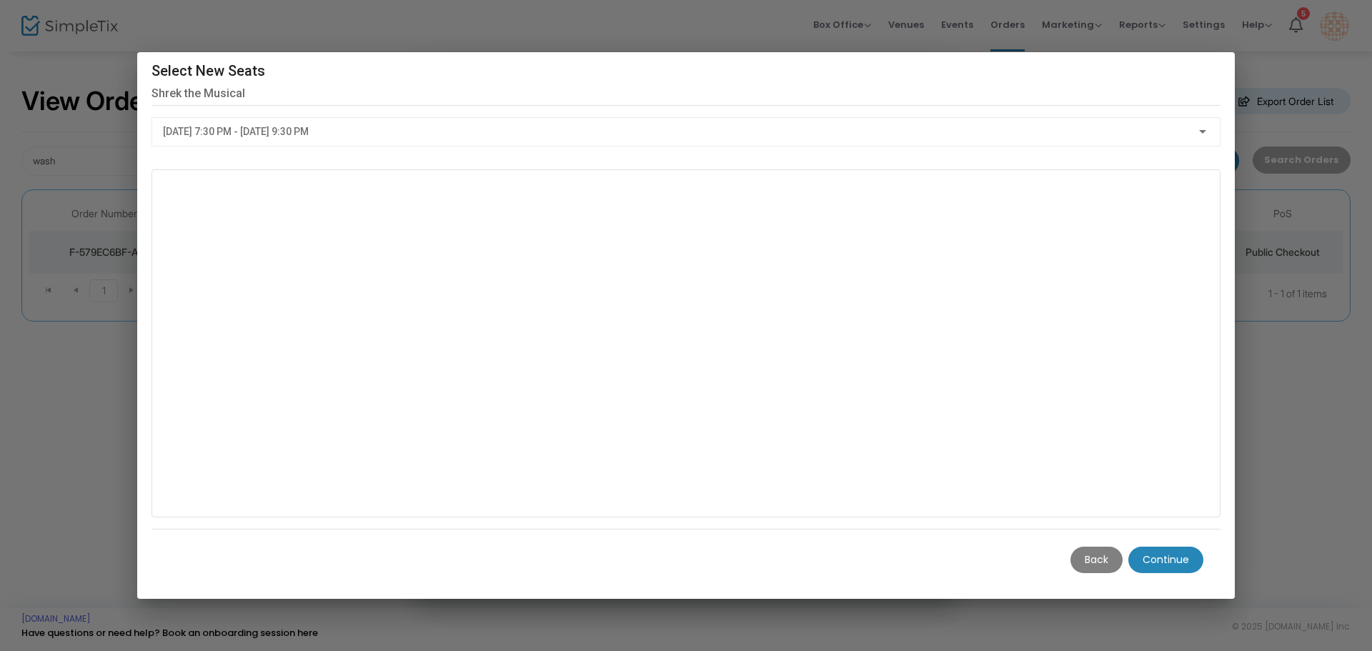
click at [1155, 554] on m-button "Continue" at bounding box center [1165, 560] width 75 height 26
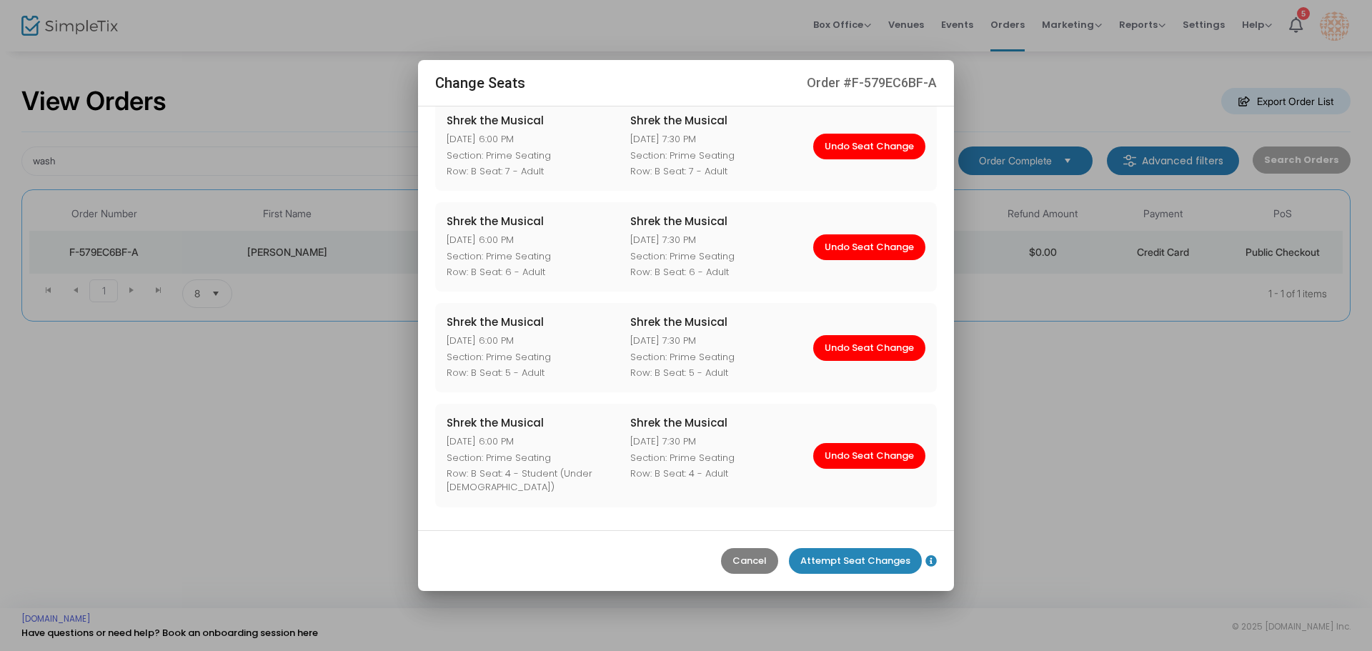
click at [832, 568] on m-button "Attempt Seat Changes" at bounding box center [855, 561] width 133 height 26
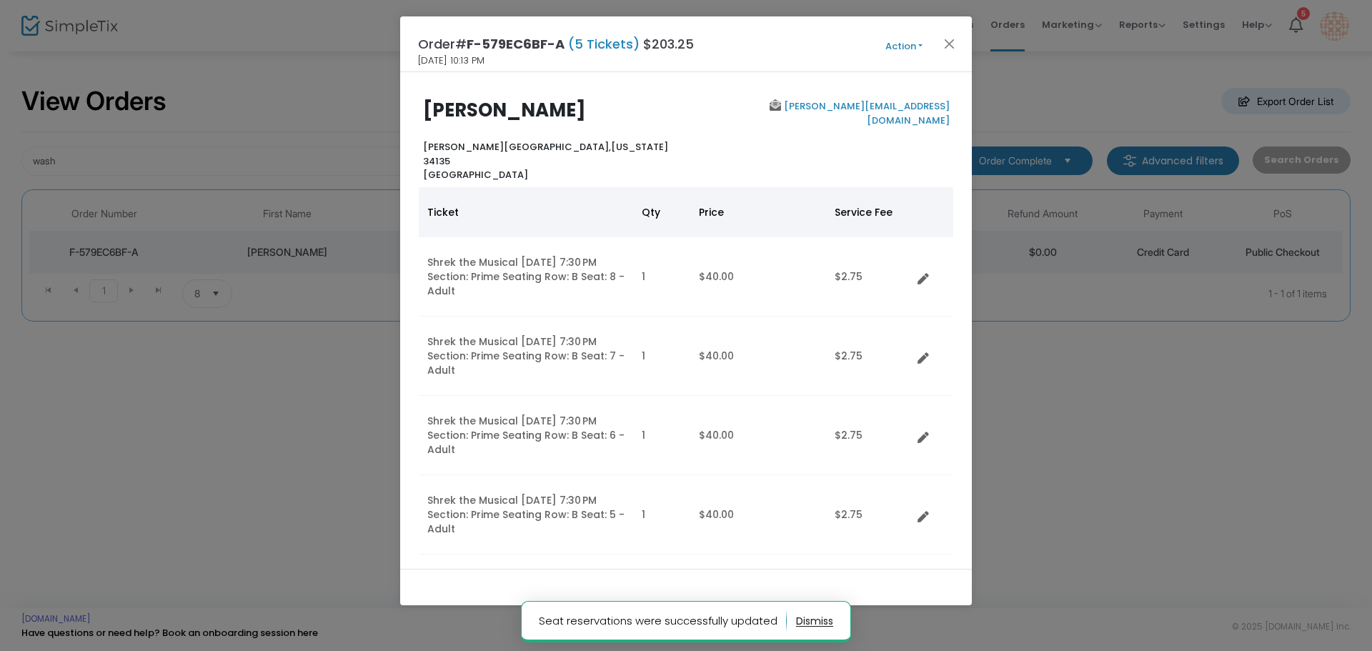
click at [895, 39] on button "Action" at bounding box center [904, 47] width 86 height 16
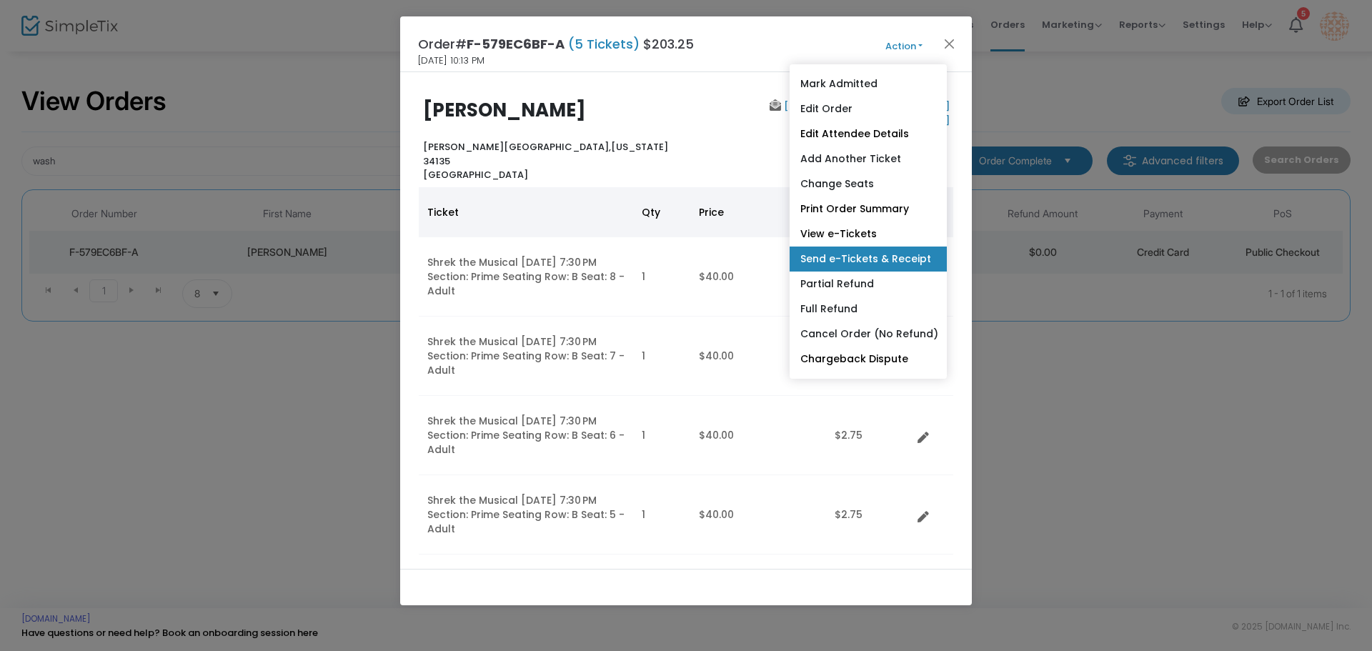
click at [843, 254] on link "Send e-Tickets & Receipt" at bounding box center [868, 259] width 157 height 25
type input "[PERSON_NAME][EMAIL_ADDRESS][DOMAIN_NAME]"
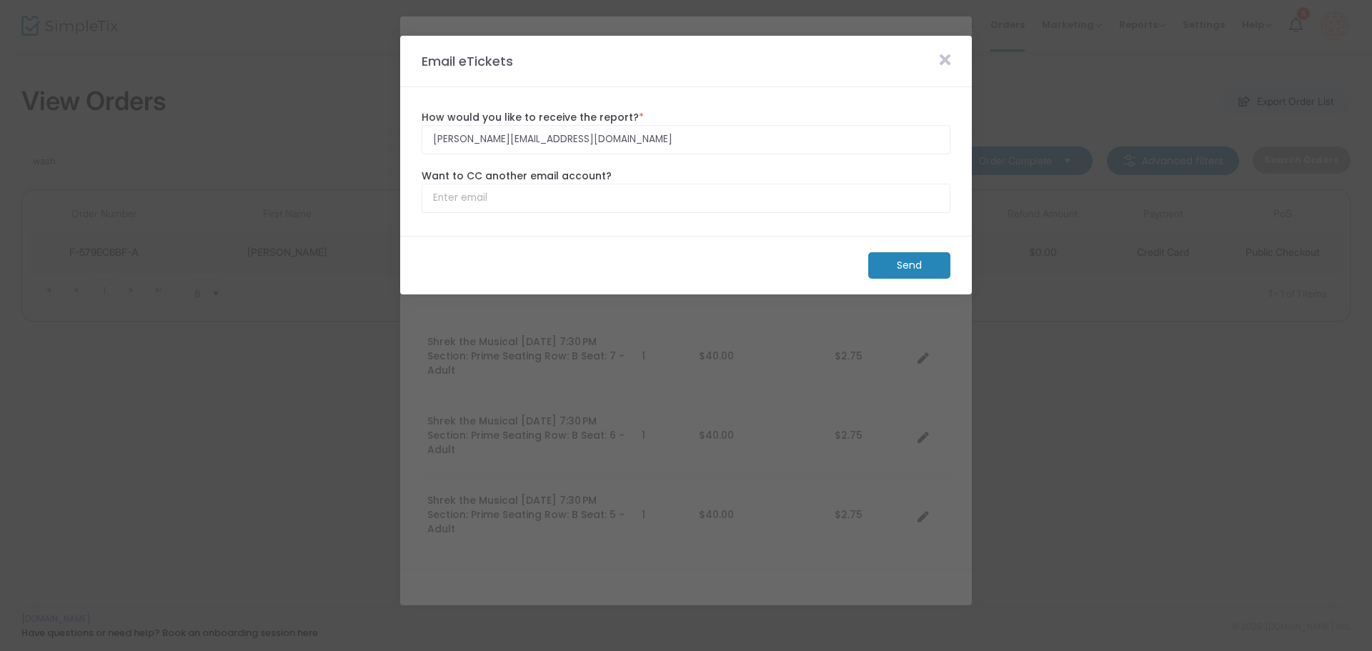
click at [910, 270] on m-button "Send" at bounding box center [909, 265] width 82 height 26
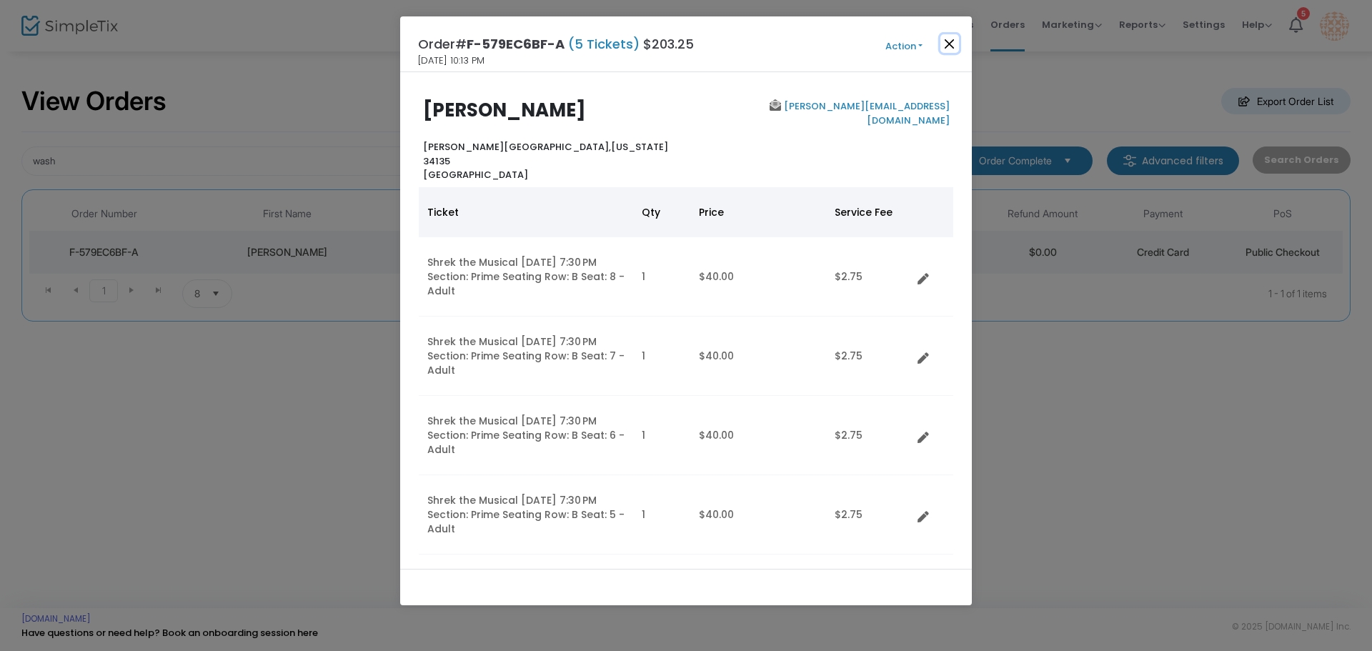
click at [945, 51] on button "Close" at bounding box center [949, 43] width 19 height 19
